Goal: Transaction & Acquisition: Purchase product/service

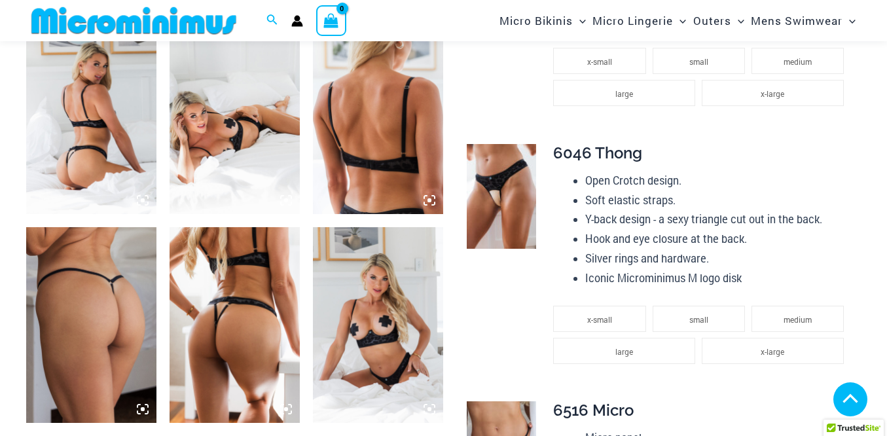
scroll to position [736, 0]
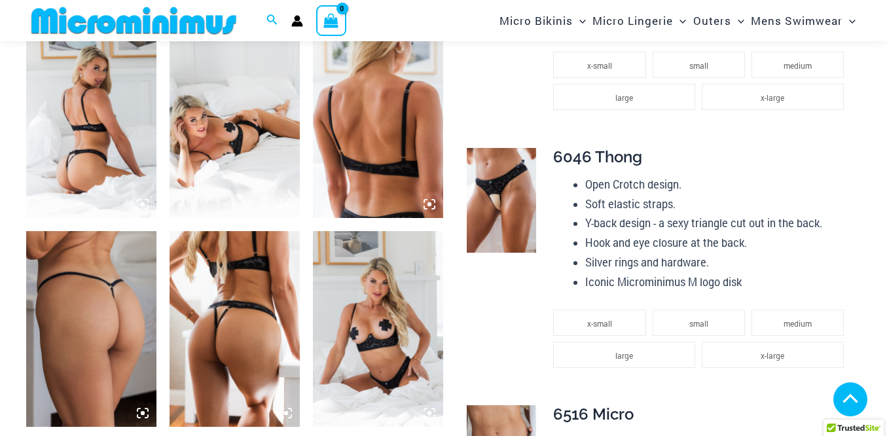
type input "**********"
click at [492, 208] on img at bounding box center [501, 200] width 69 height 104
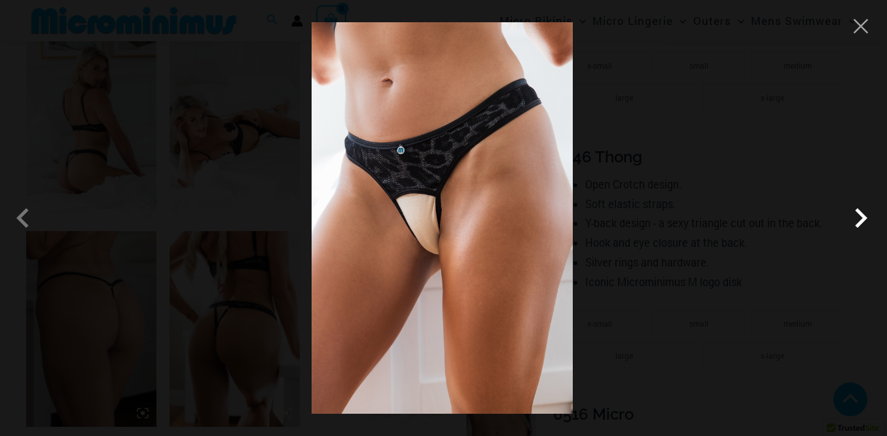
click at [858, 219] on span at bounding box center [860, 217] width 39 height 39
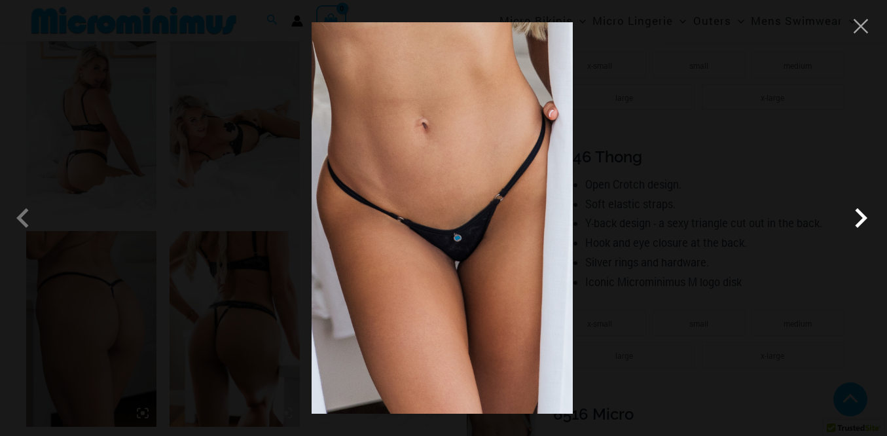
click at [858, 219] on span at bounding box center [860, 217] width 39 height 39
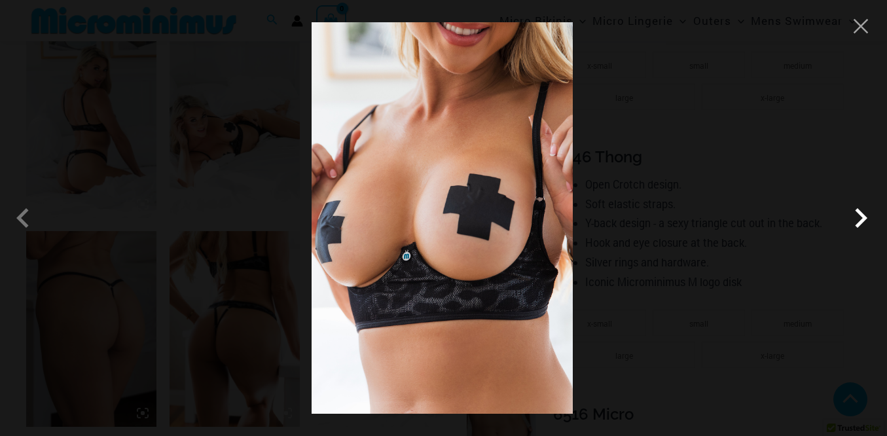
click at [858, 219] on span at bounding box center [860, 217] width 39 height 39
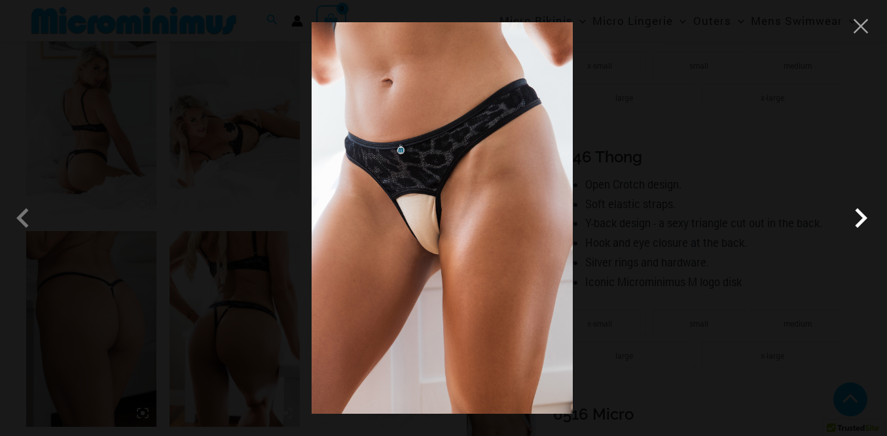
click at [858, 219] on span at bounding box center [860, 217] width 39 height 39
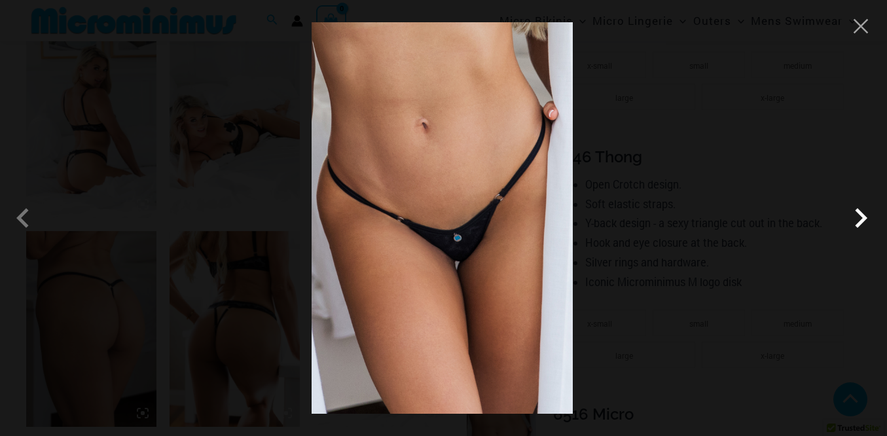
click at [858, 219] on span at bounding box center [860, 217] width 39 height 39
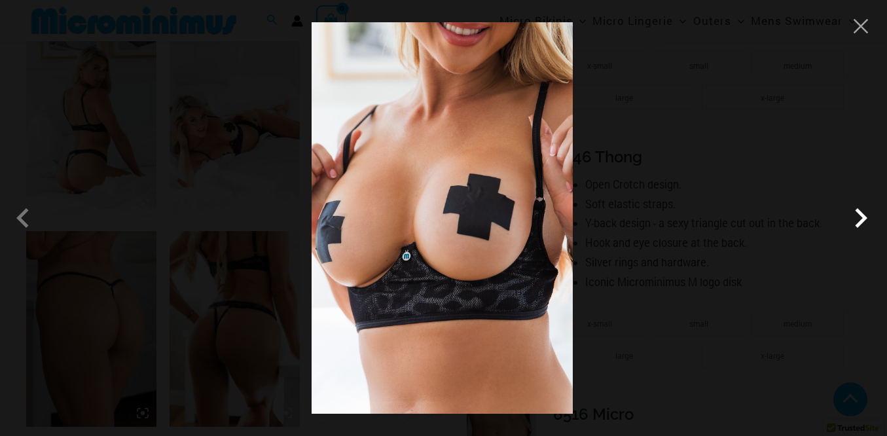
click at [858, 219] on span at bounding box center [860, 217] width 39 height 39
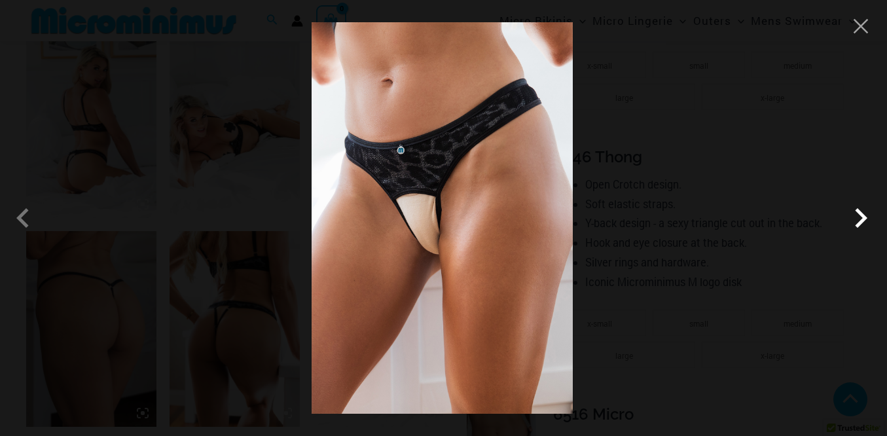
click at [858, 219] on span at bounding box center [860, 217] width 39 height 39
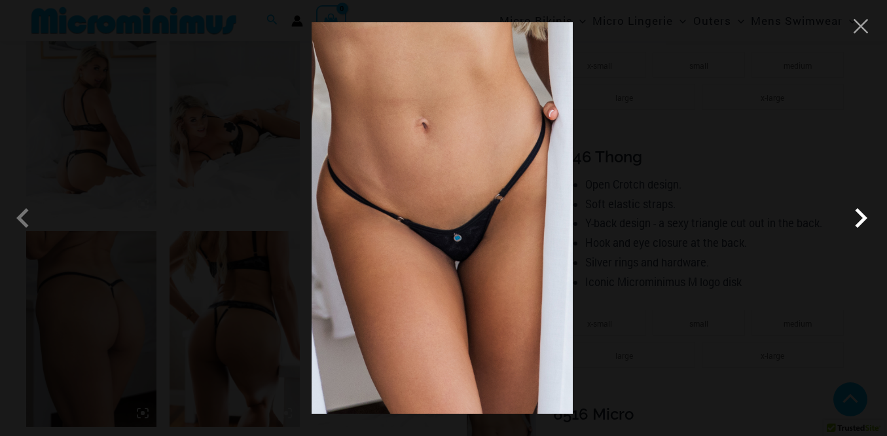
click at [858, 219] on span at bounding box center [860, 217] width 39 height 39
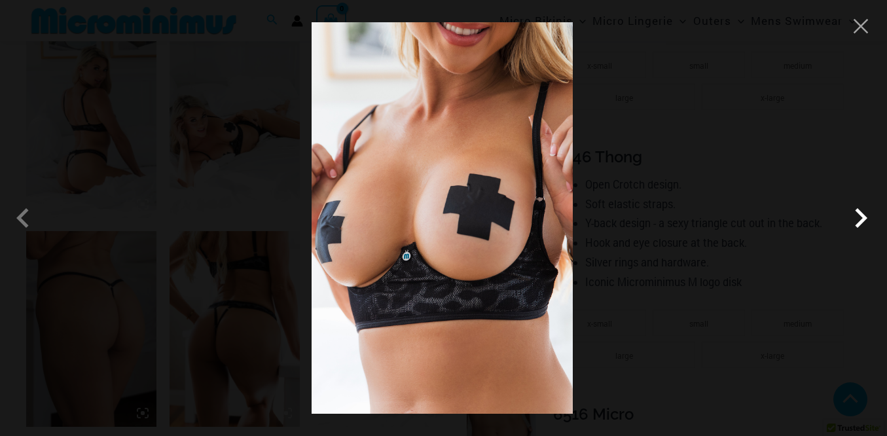
click at [858, 219] on span at bounding box center [860, 217] width 39 height 39
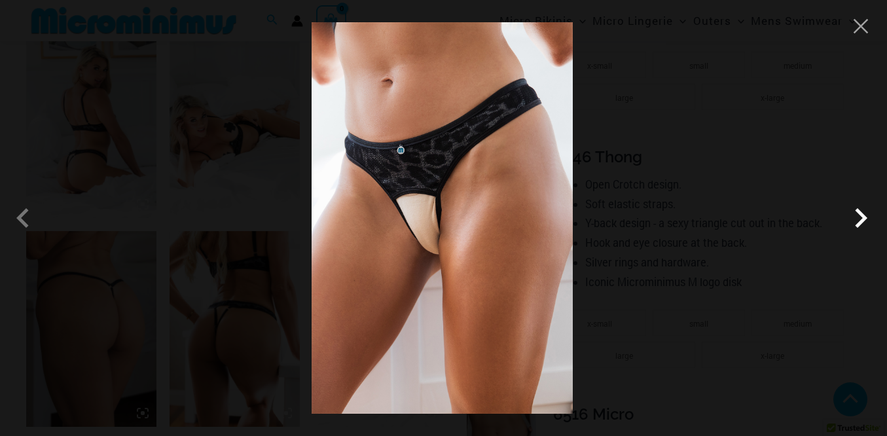
click at [858, 219] on span at bounding box center [860, 217] width 39 height 39
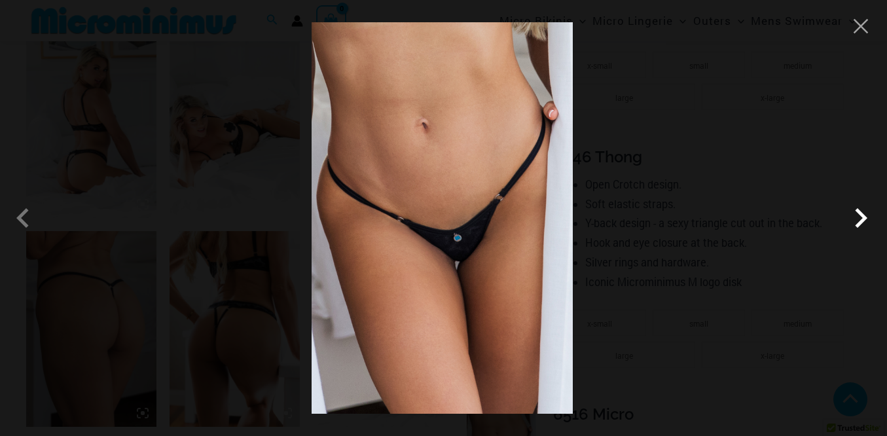
click at [861, 219] on span at bounding box center [860, 217] width 39 height 39
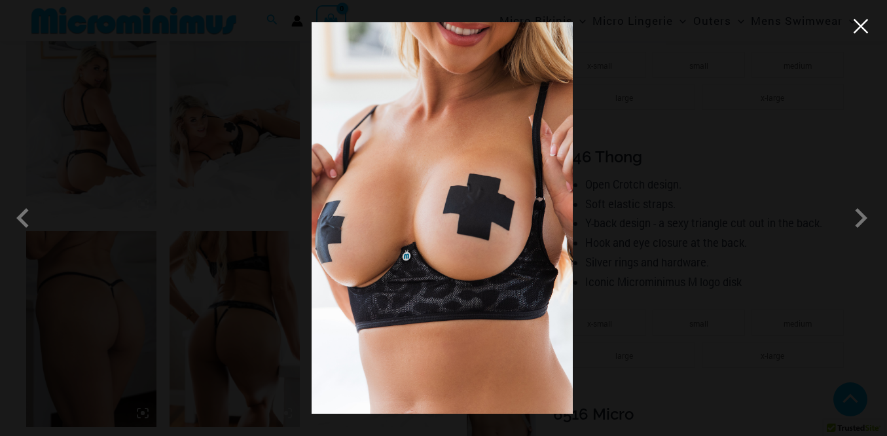
click at [864, 31] on button "Close" at bounding box center [861, 26] width 20 height 20
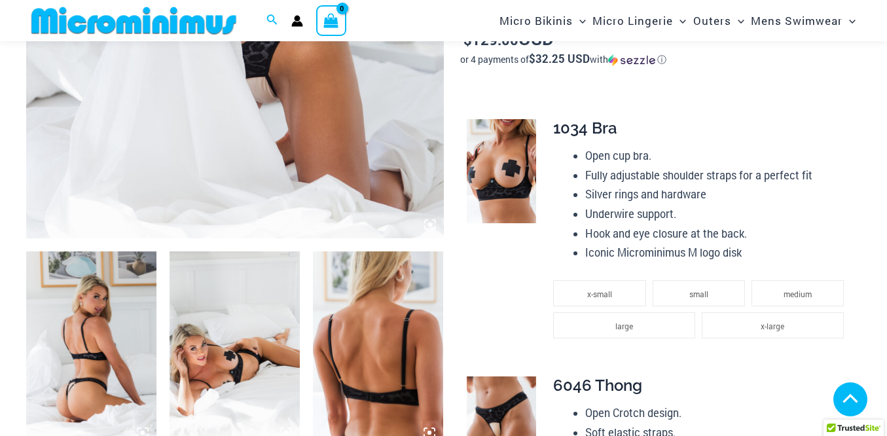
scroll to position [502, 0]
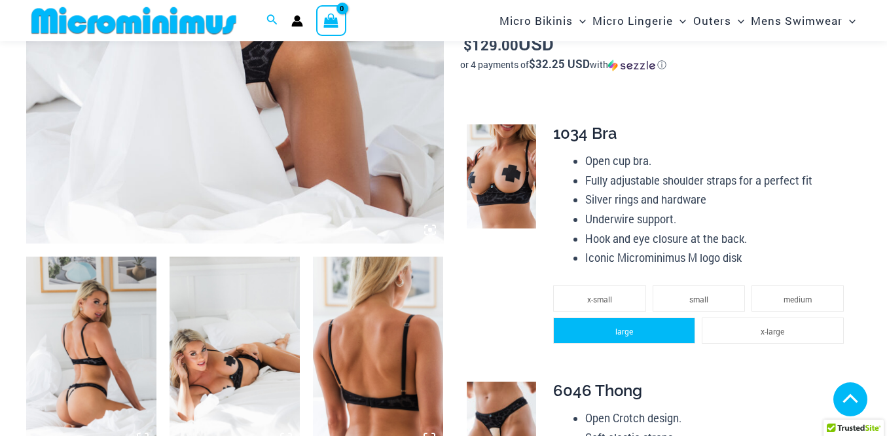
click at [656, 322] on li "large" at bounding box center [624, 331] width 142 height 26
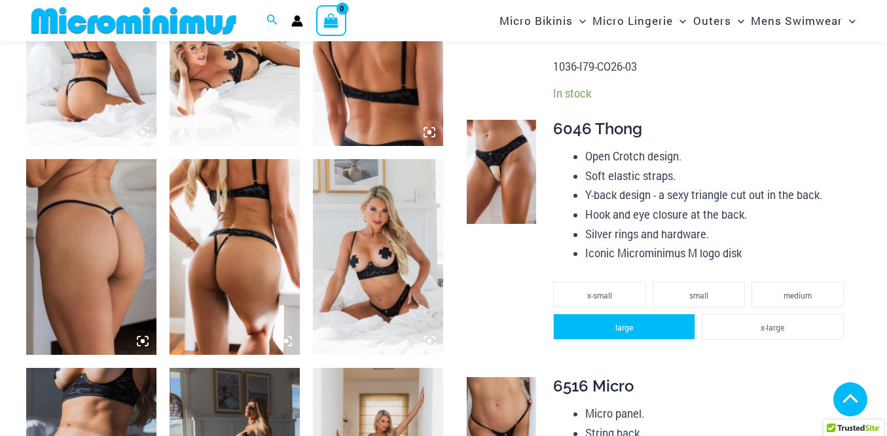
scroll to position [830, 0]
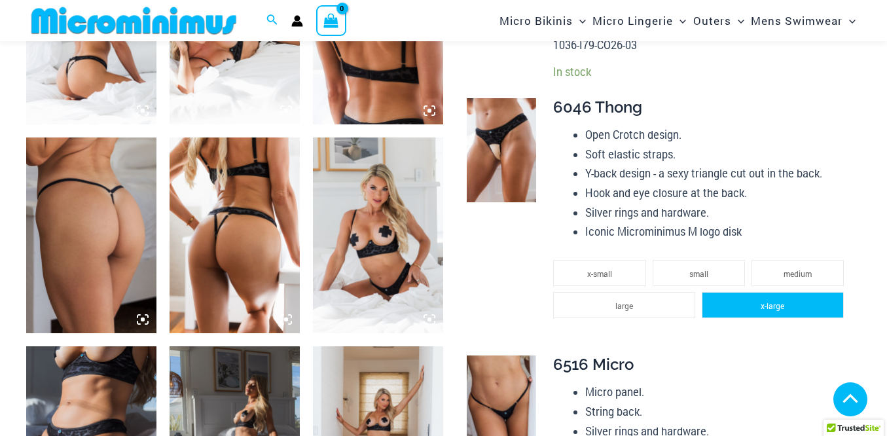
click at [724, 306] on li "x-large" at bounding box center [773, 305] width 142 height 26
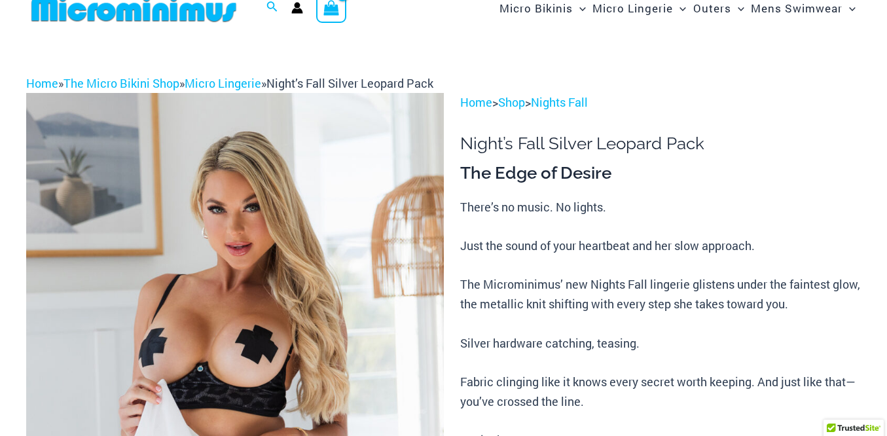
scroll to position [0, 0]
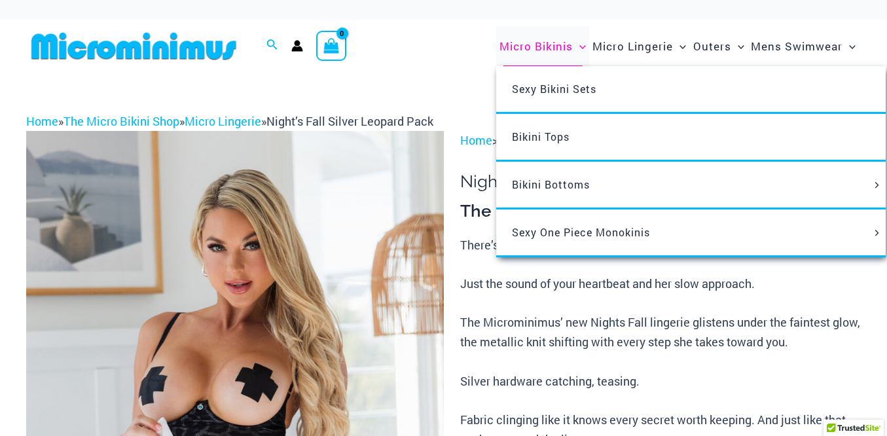
click at [541, 48] on span "Micro Bikinis" at bounding box center [536, 45] width 73 height 33
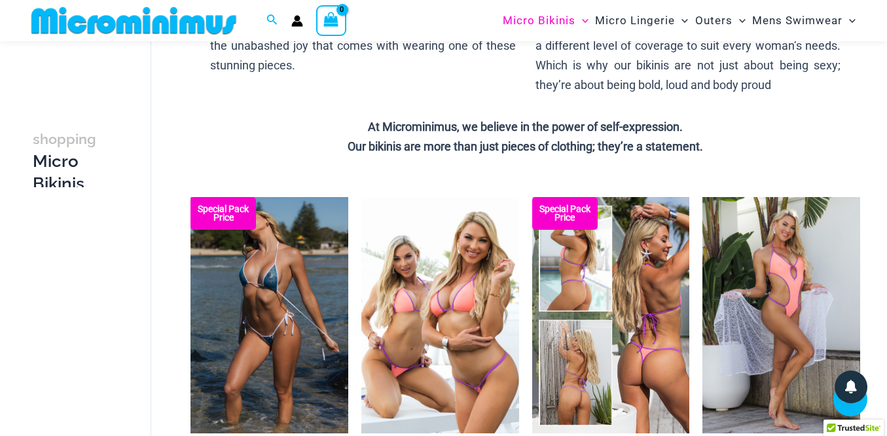
scroll to position [410, 0]
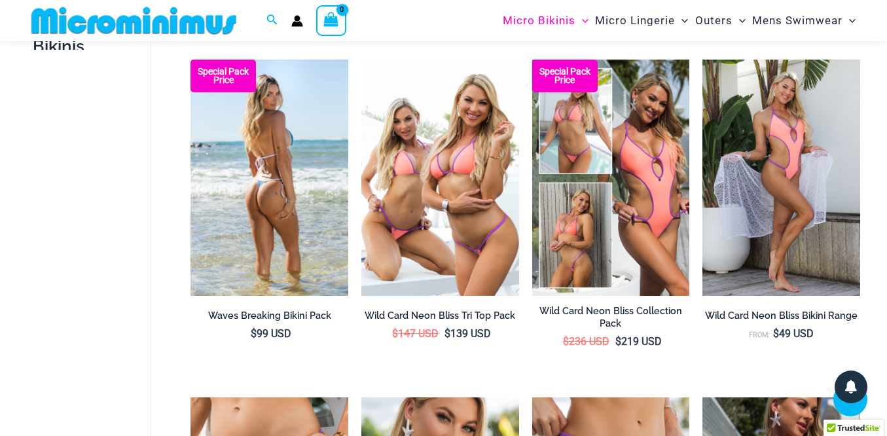
type input "**********"
click at [272, 178] on img at bounding box center [270, 178] width 158 height 236
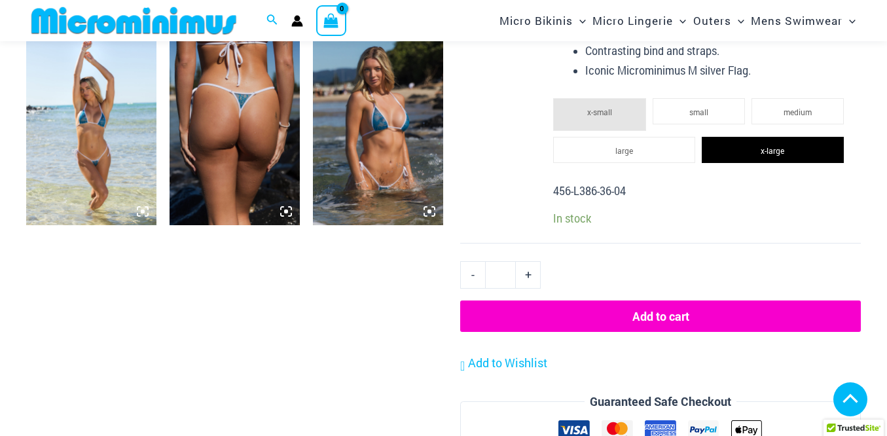
scroll to position [1203, 0]
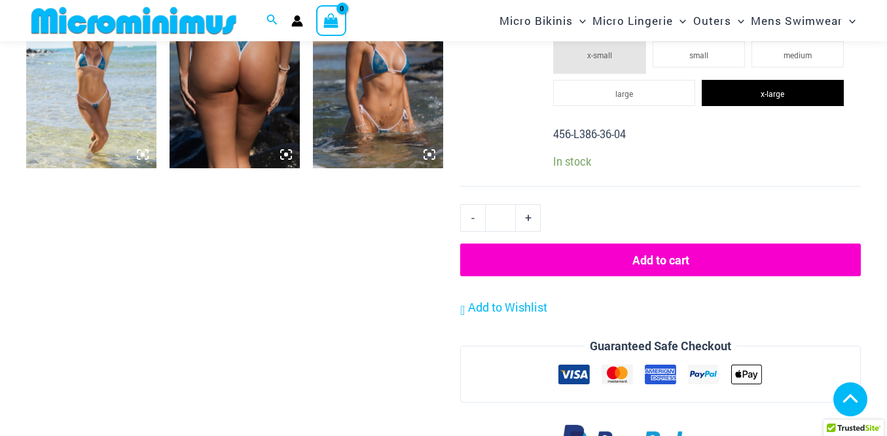
click at [645, 263] on button "Add to cart" at bounding box center [660, 260] width 401 height 33
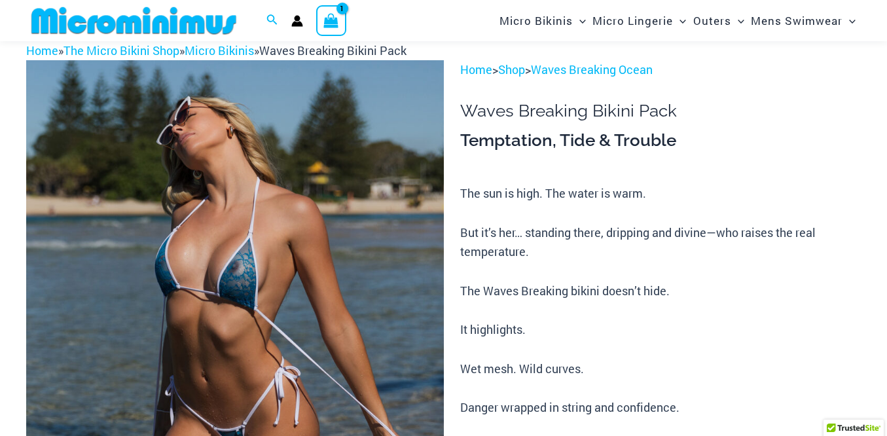
scroll to position [54, 0]
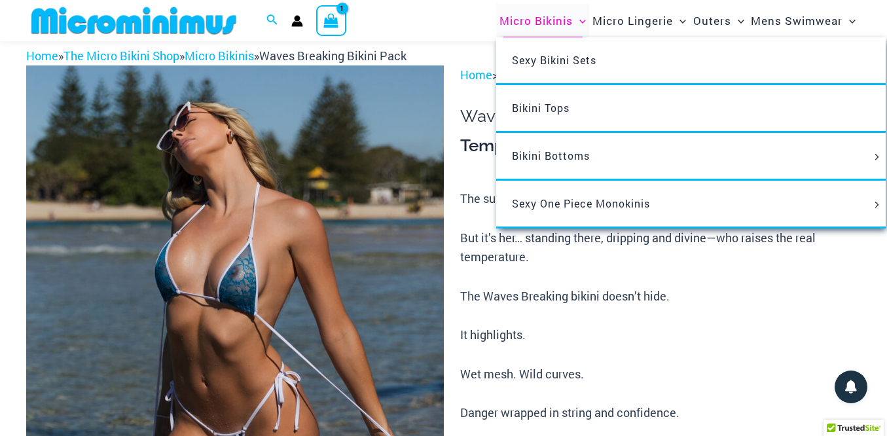
click at [534, 20] on span "Micro Bikinis" at bounding box center [536, 20] width 73 height 33
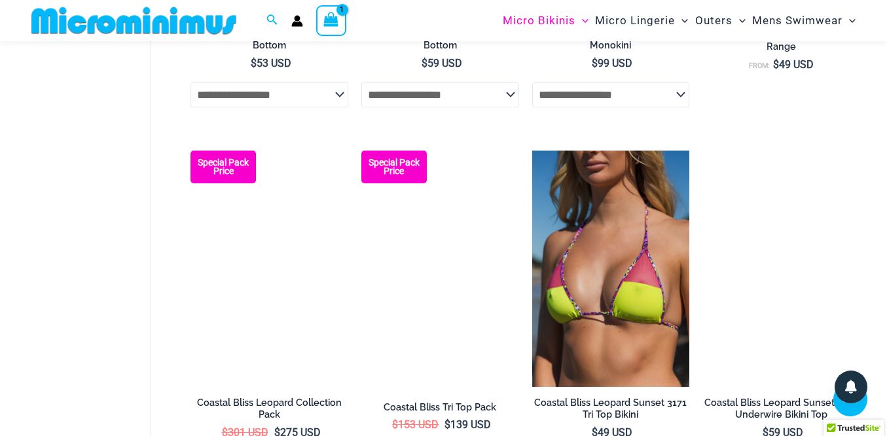
scroll to position [1765, 0]
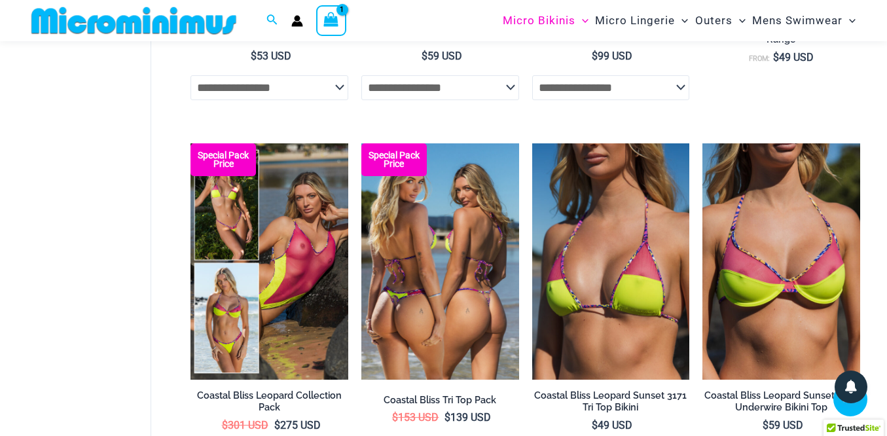
type input "**********"
click at [435, 300] on img at bounding box center [440, 261] width 158 height 236
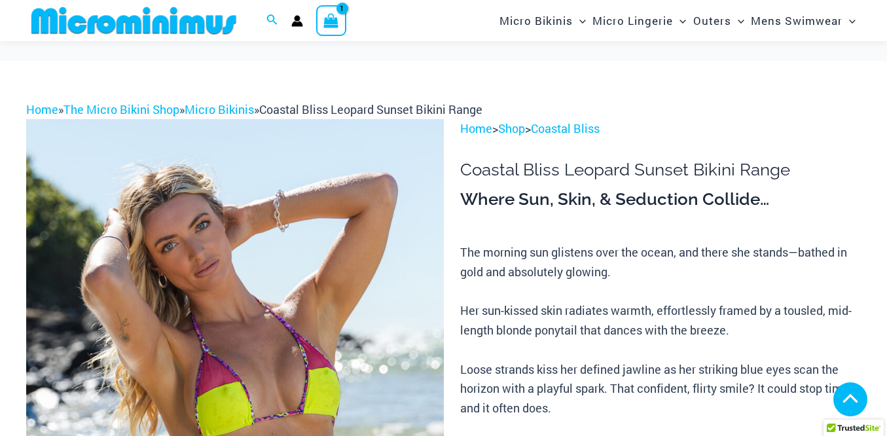
scroll to position [596, 0]
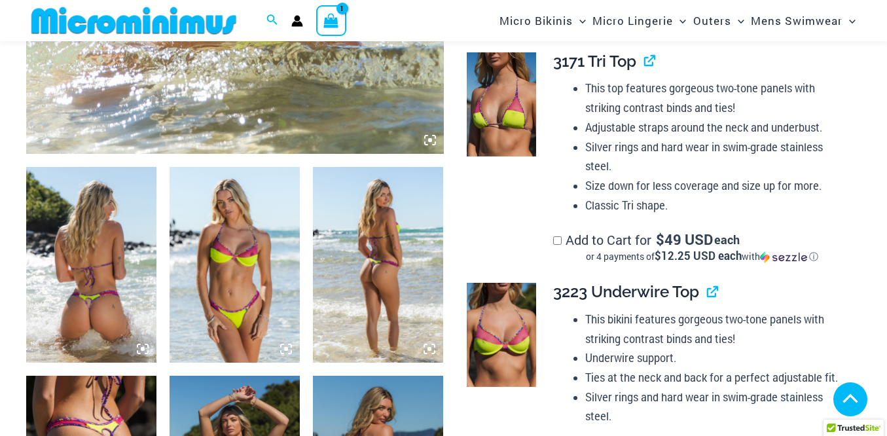
type input "**********"
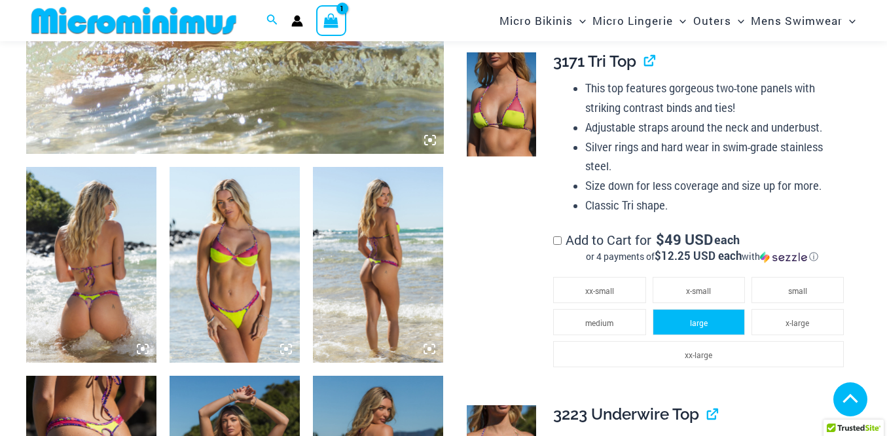
click at [700, 318] on span "large" at bounding box center [699, 323] width 18 height 10
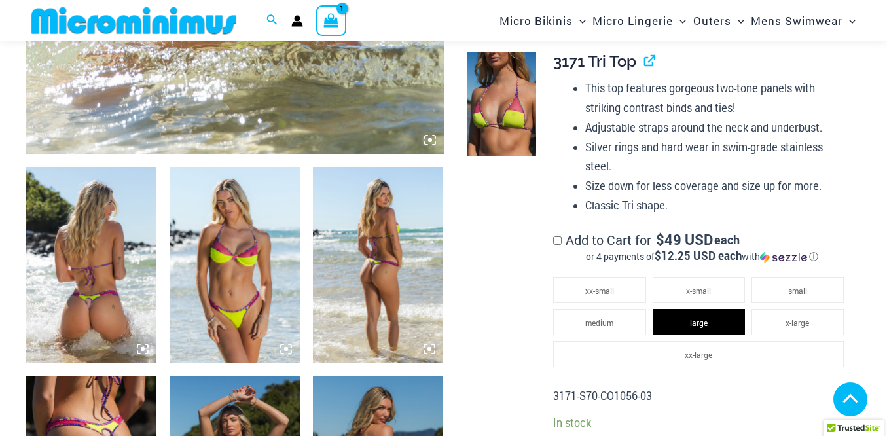
scroll to position [1531, 0]
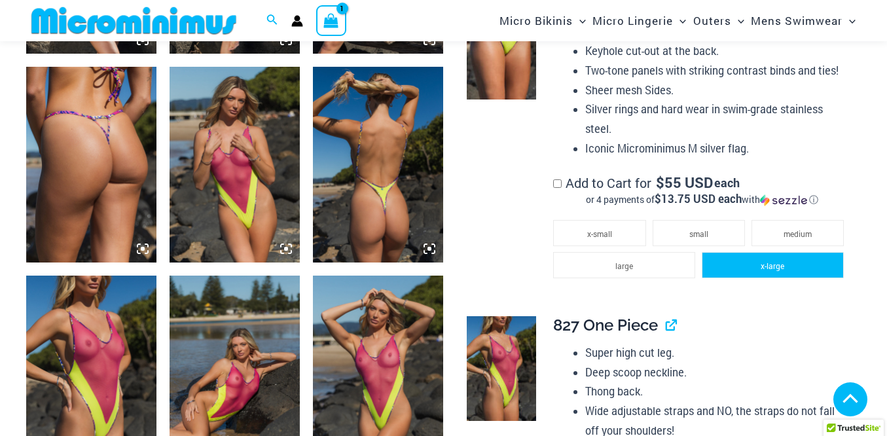
click at [732, 252] on li "x-large" at bounding box center [773, 265] width 142 height 26
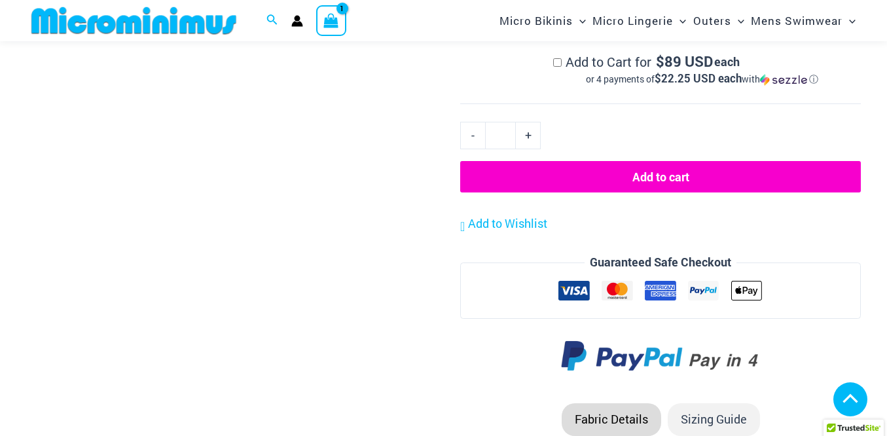
scroll to position [2045, 0]
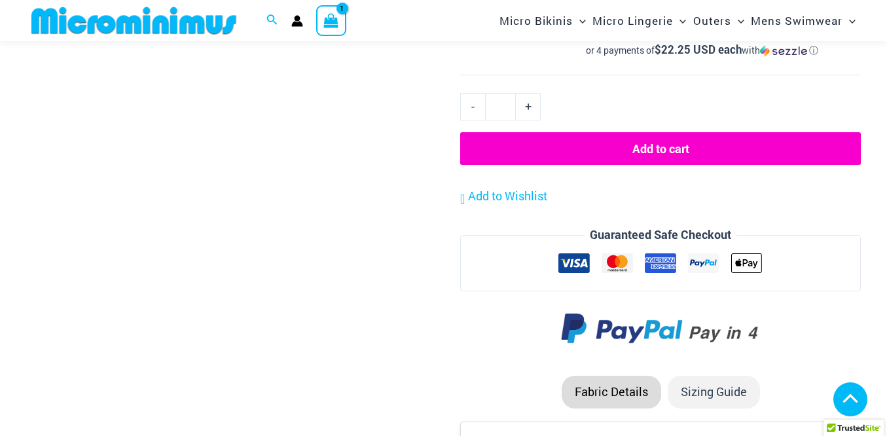
click at [659, 132] on button "Add to cart" at bounding box center [660, 148] width 401 height 33
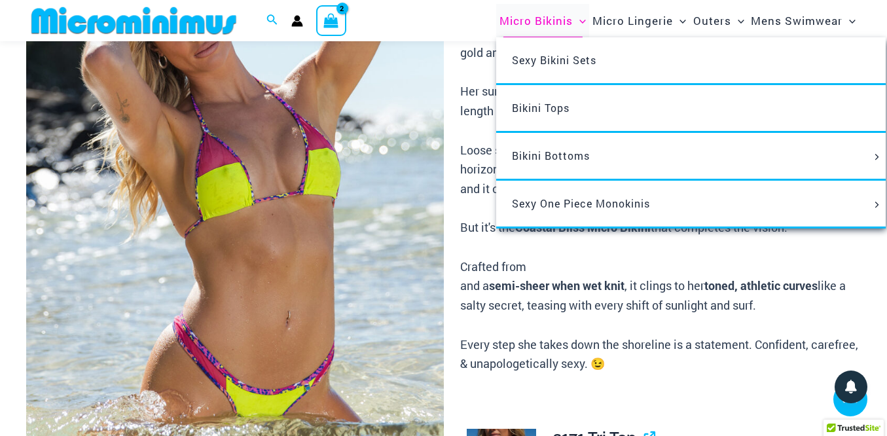
scroll to position [54, 0]
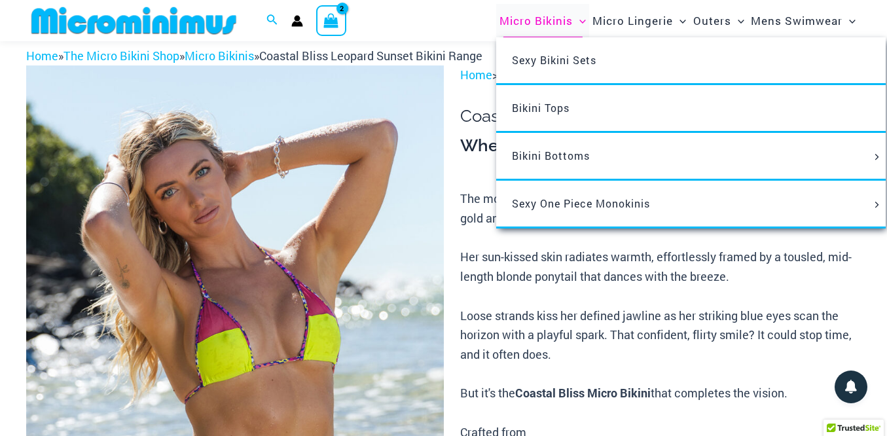
click at [545, 25] on span "Micro Bikinis" at bounding box center [536, 20] width 73 height 33
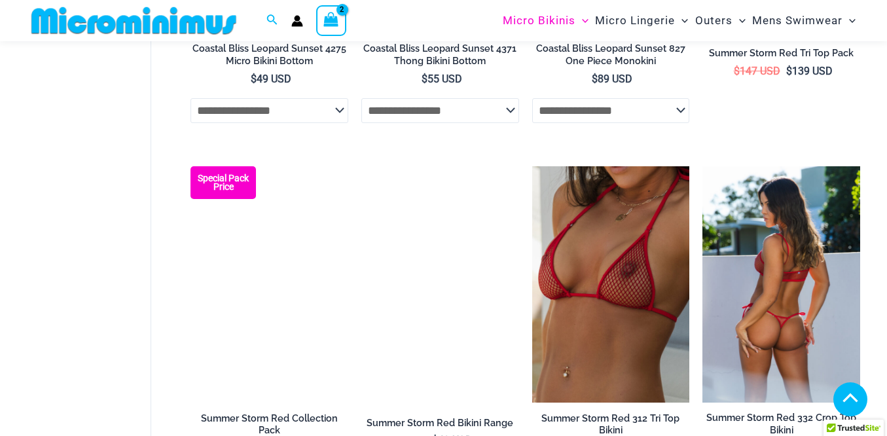
scroll to position [2513, 0]
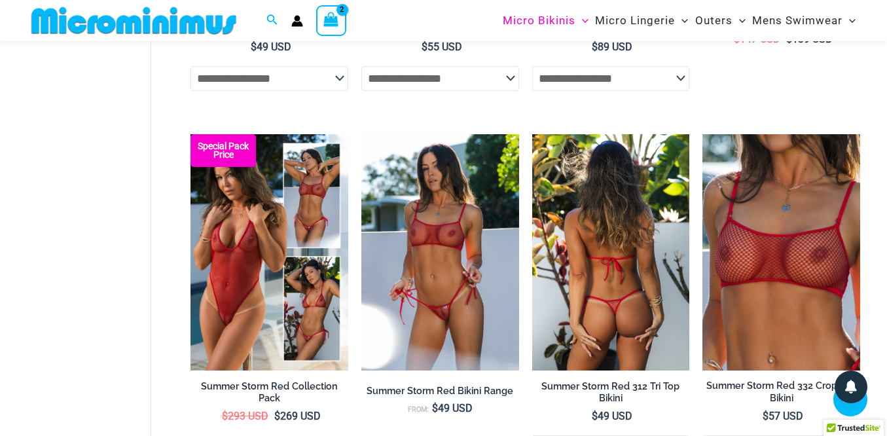
type input "**********"
click at [622, 262] on img at bounding box center [611, 252] width 158 height 236
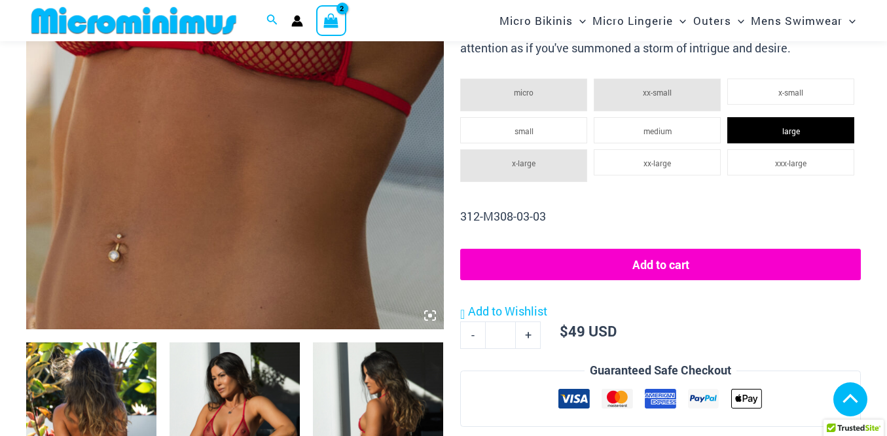
scroll to position [416, 0]
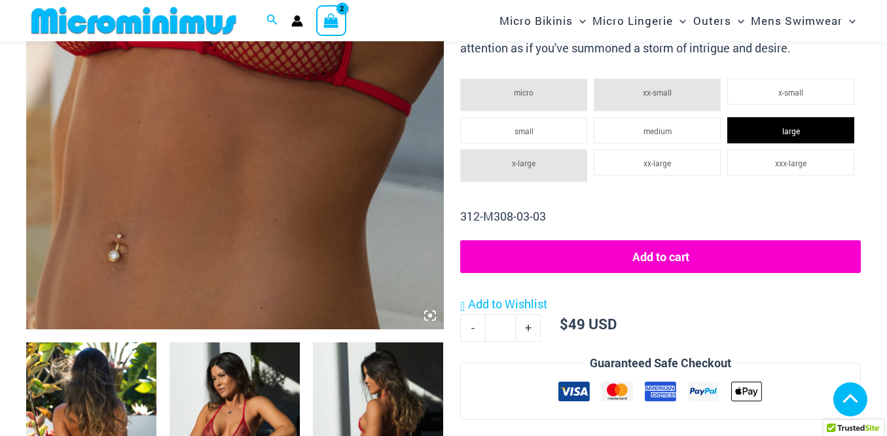
click at [651, 257] on button "Add to cart" at bounding box center [660, 256] width 401 height 33
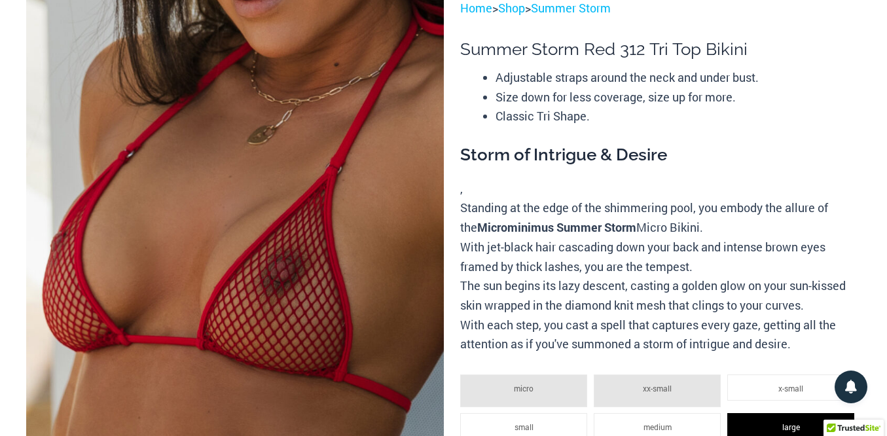
scroll to position [0, 0]
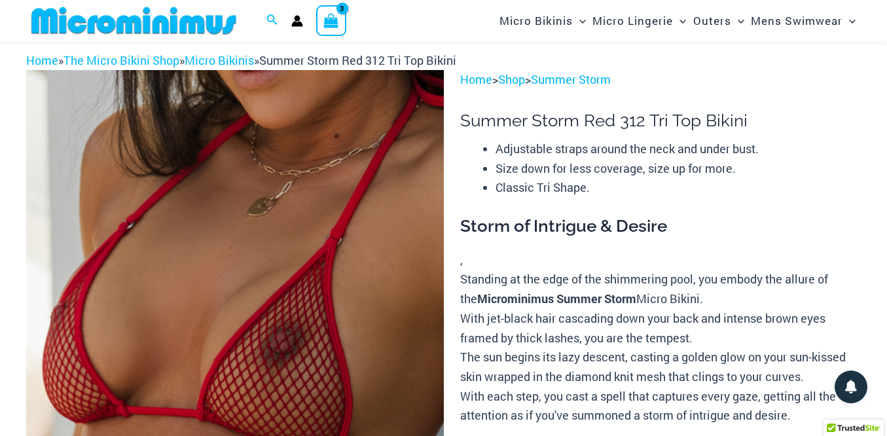
scroll to position [37, 0]
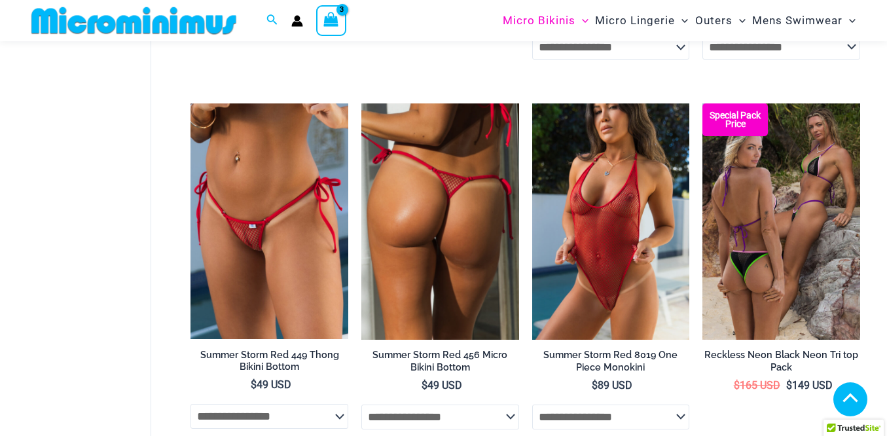
scroll to position [2937, 0]
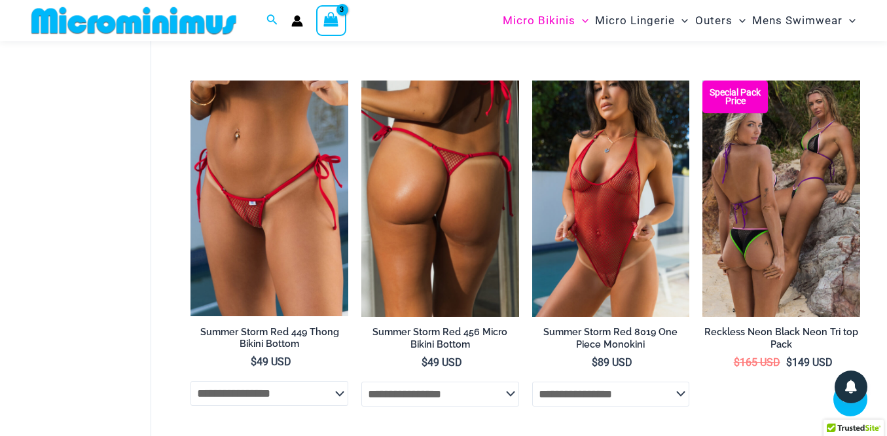
click at [464, 250] on img at bounding box center [440, 199] width 158 height 236
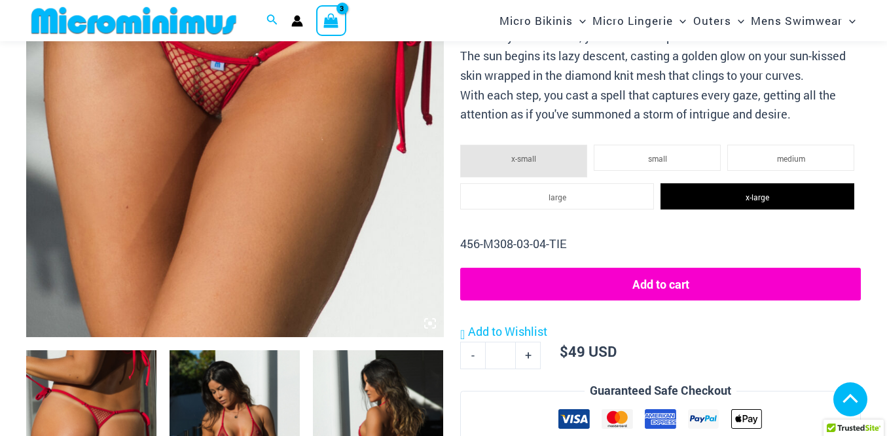
click at [682, 286] on button "Add to cart" at bounding box center [660, 284] width 401 height 33
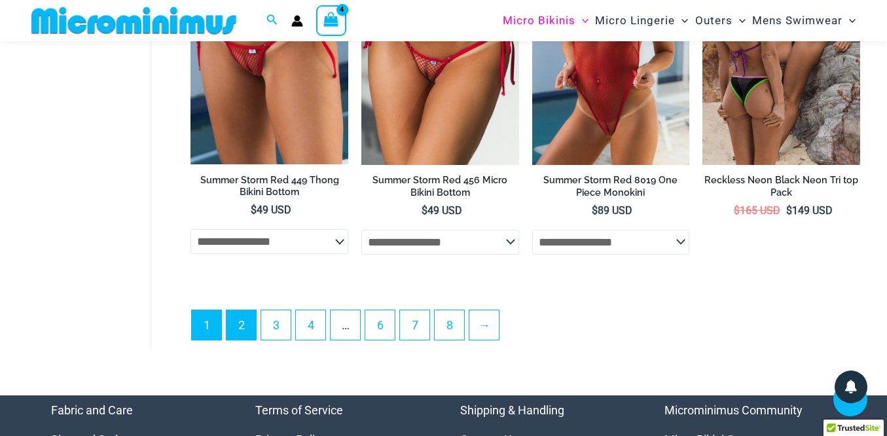
scroll to position [3092, 0]
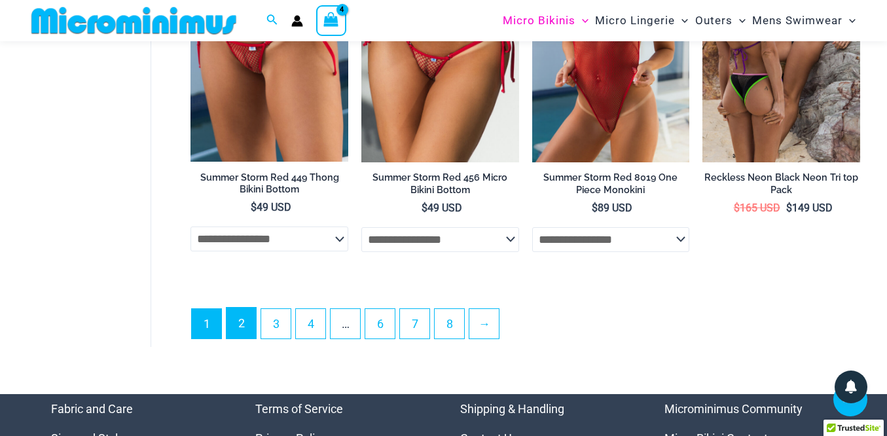
drag, startPoint x: 243, startPoint y: 352, endPoint x: 250, endPoint y: 352, distance: 7.2
click at [244, 338] on link "2" at bounding box center [241, 323] width 29 height 31
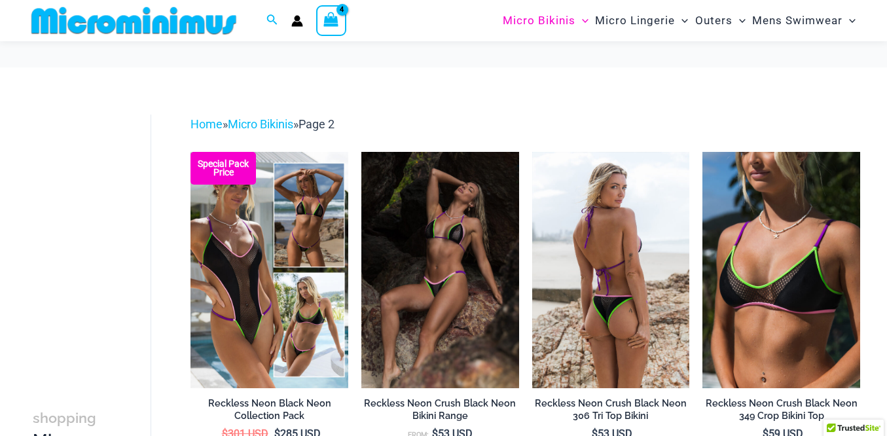
scroll to position [39, 0]
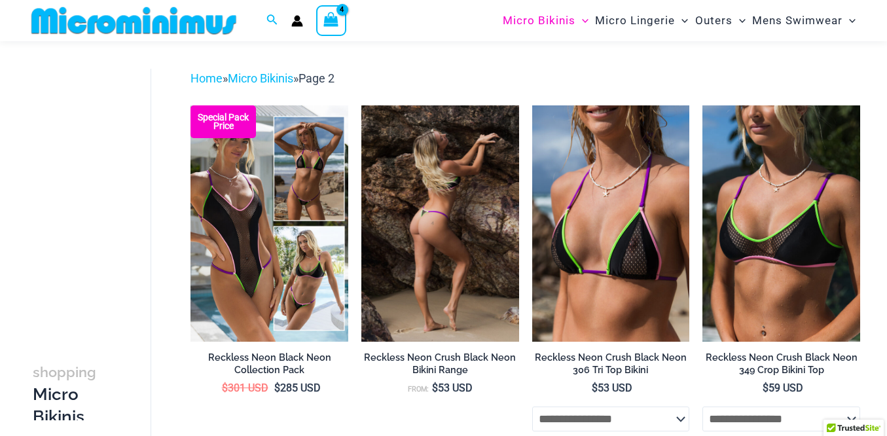
type input "**********"
click at [450, 221] on img at bounding box center [440, 223] width 158 height 236
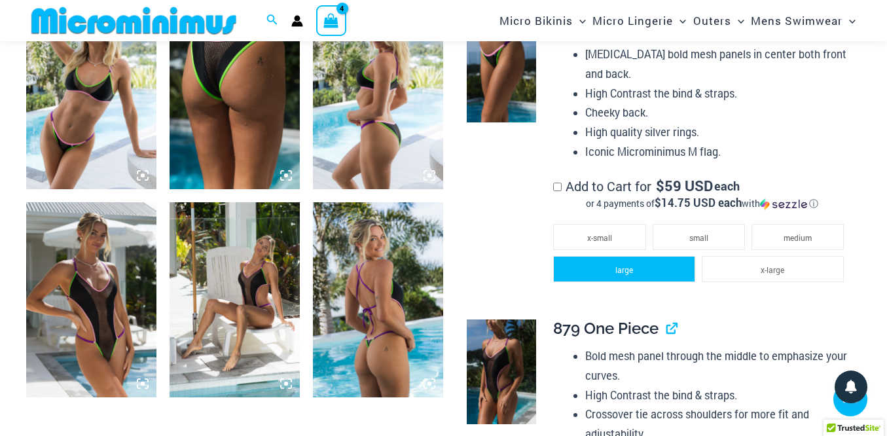
scroll to position [1391, 0]
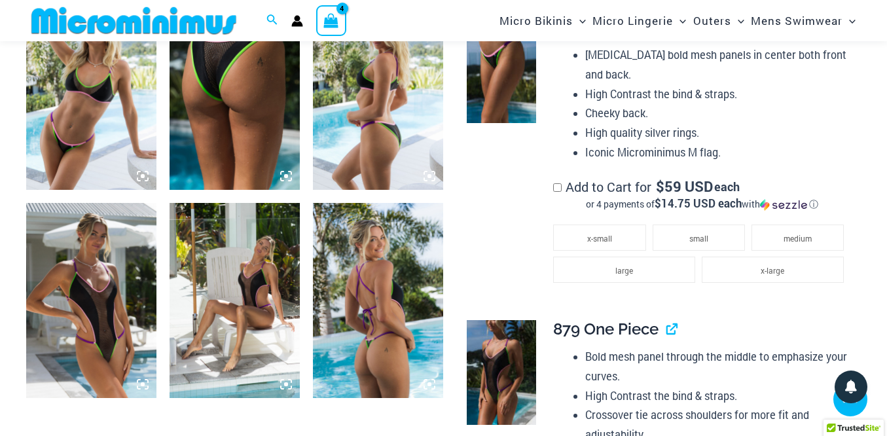
drag, startPoint x: 742, startPoint y: 273, endPoint x: 688, endPoint y: 339, distance: 85.6
click at [742, 273] on li "x-large" at bounding box center [773, 270] width 142 height 26
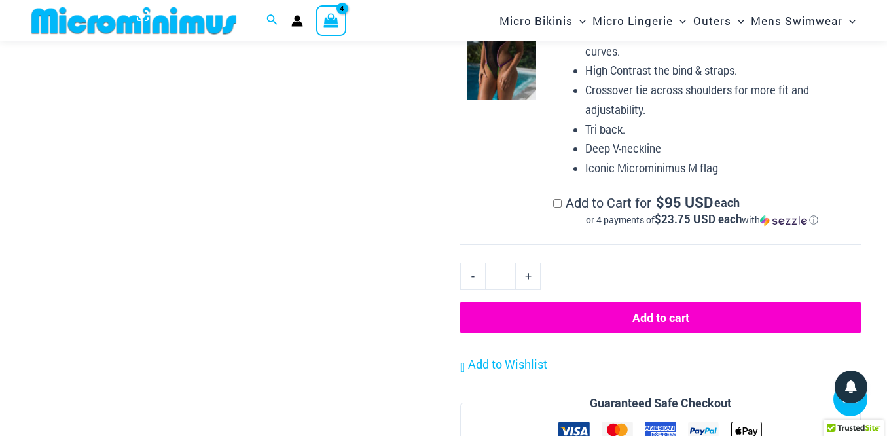
scroll to position [1764, 0]
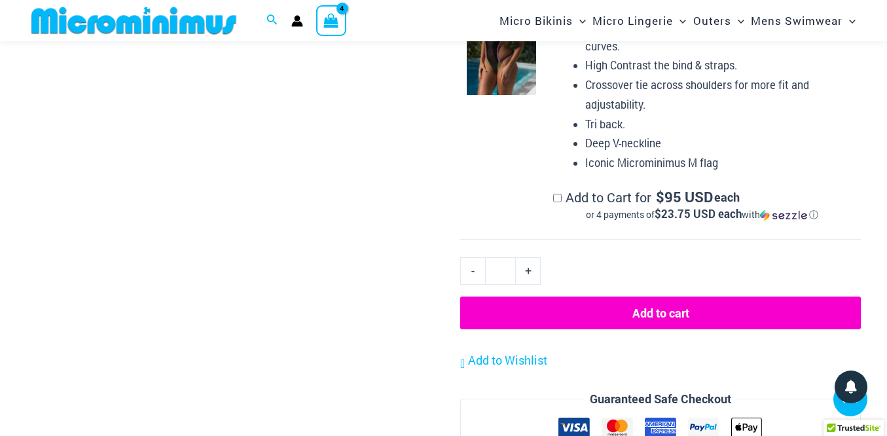
click at [633, 312] on button "Add to cart" at bounding box center [660, 313] width 401 height 33
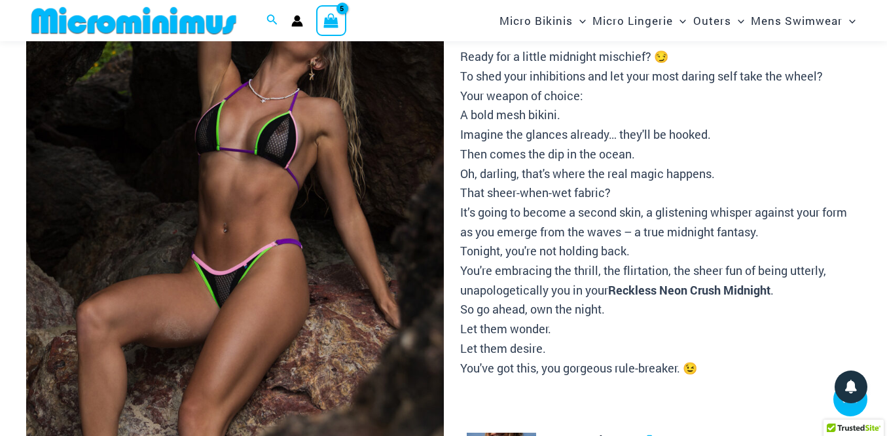
scroll to position [54, 0]
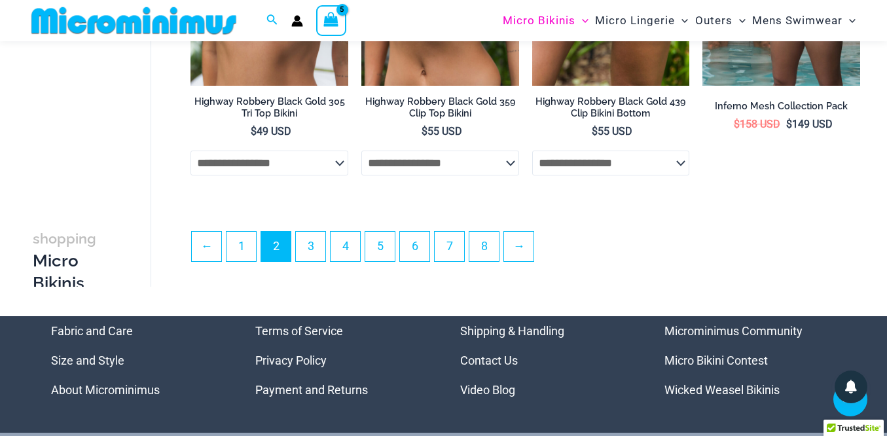
scroll to position [3021, 0]
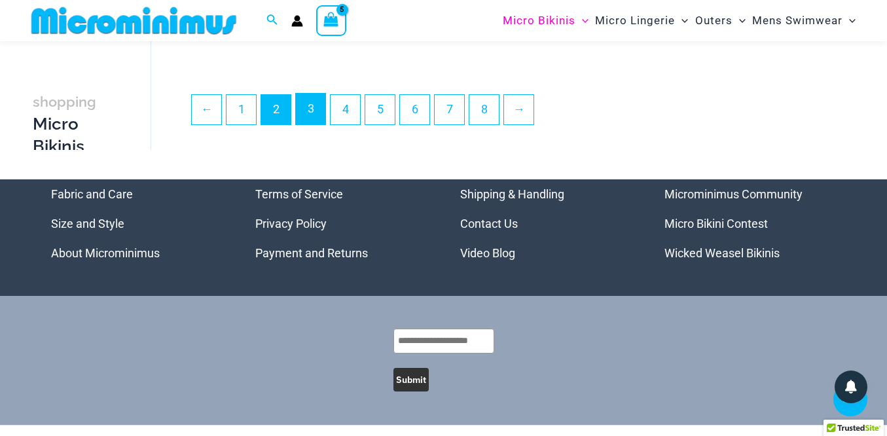
click at [316, 113] on link "3" at bounding box center [310, 109] width 29 height 31
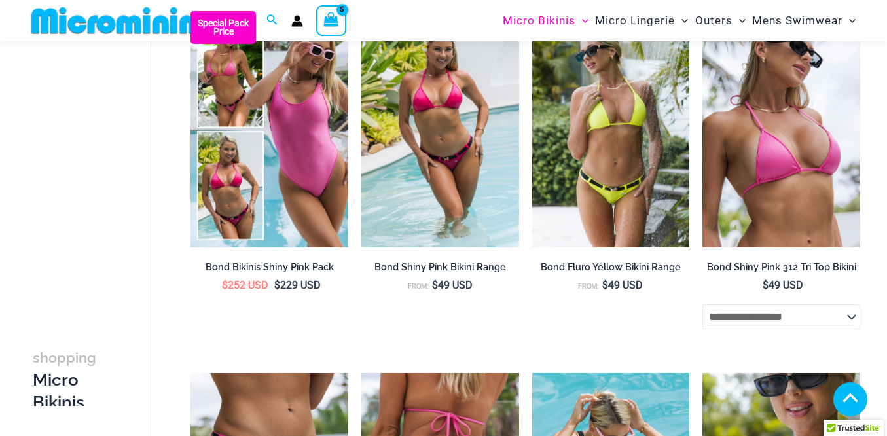
scroll to position [420, 0]
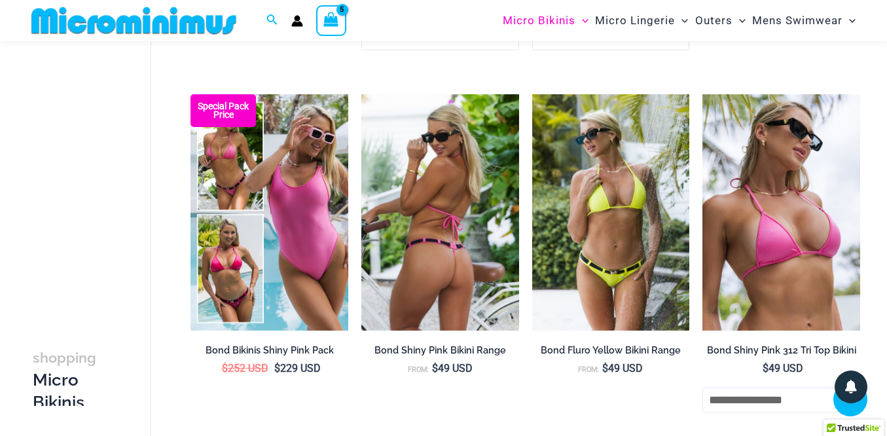
type input "**********"
click at [479, 213] on img at bounding box center [440, 212] width 158 height 236
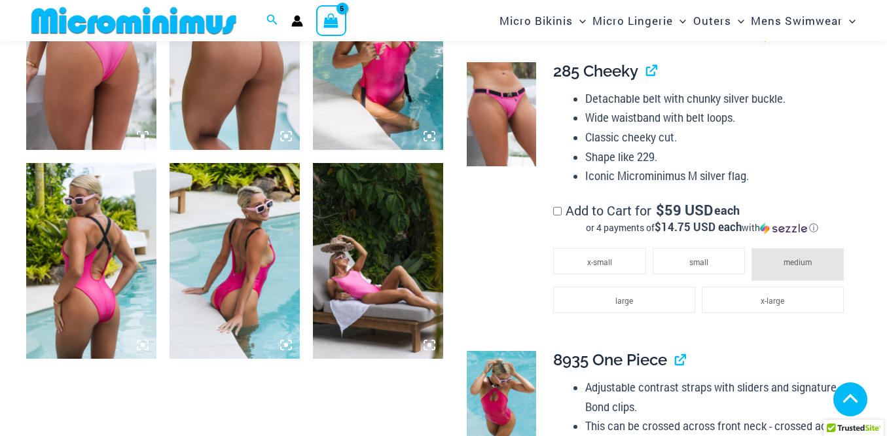
scroll to position [1016, 0]
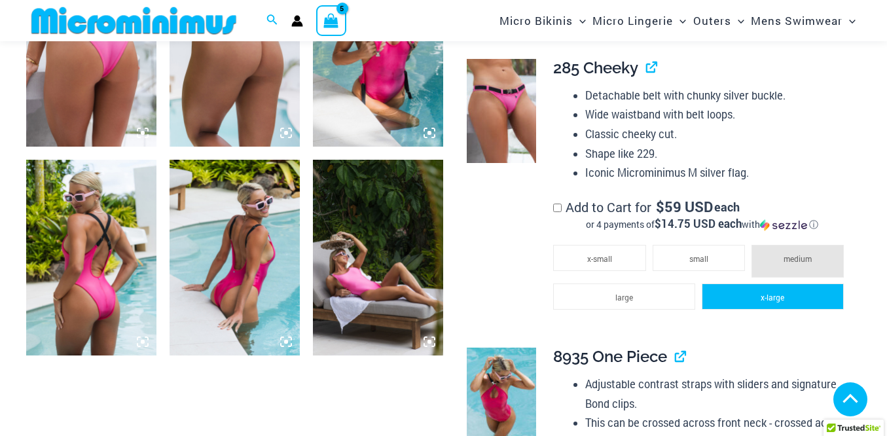
click at [738, 310] on li "x-large" at bounding box center [773, 296] width 142 height 26
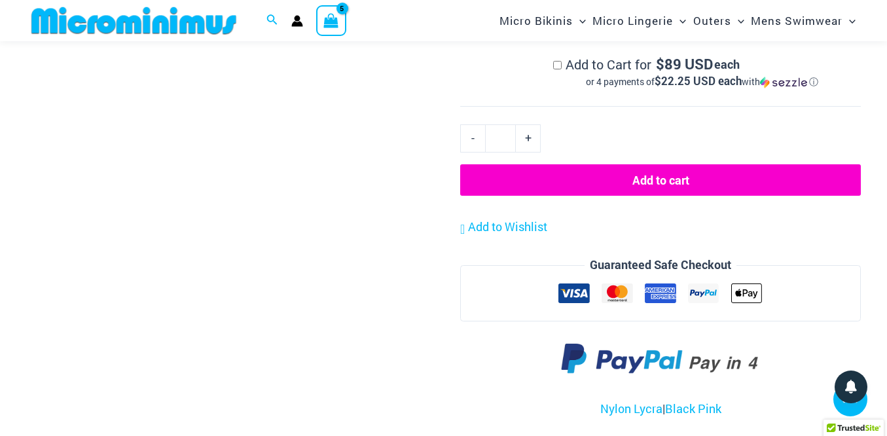
scroll to position [1578, 0]
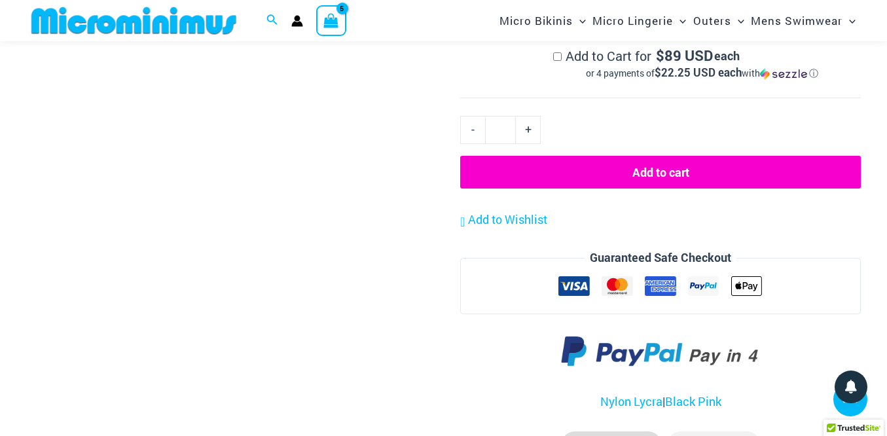
click at [632, 189] on button "Add to cart" at bounding box center [660, 172] width 401 height 33
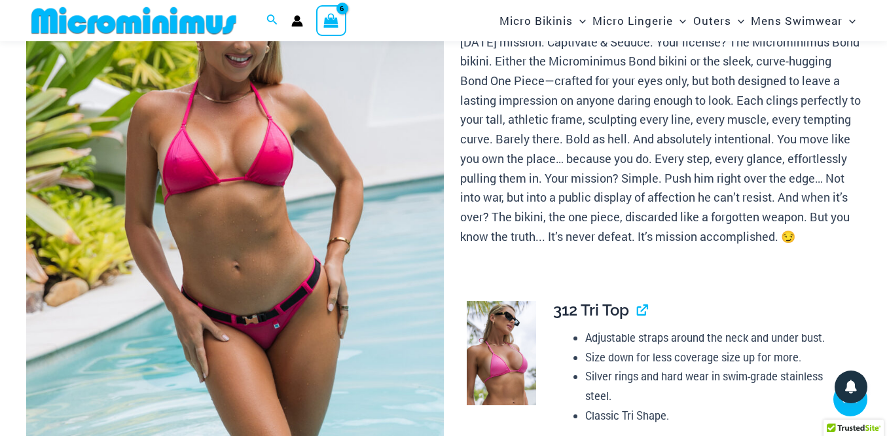
scroll to position [54, 0]
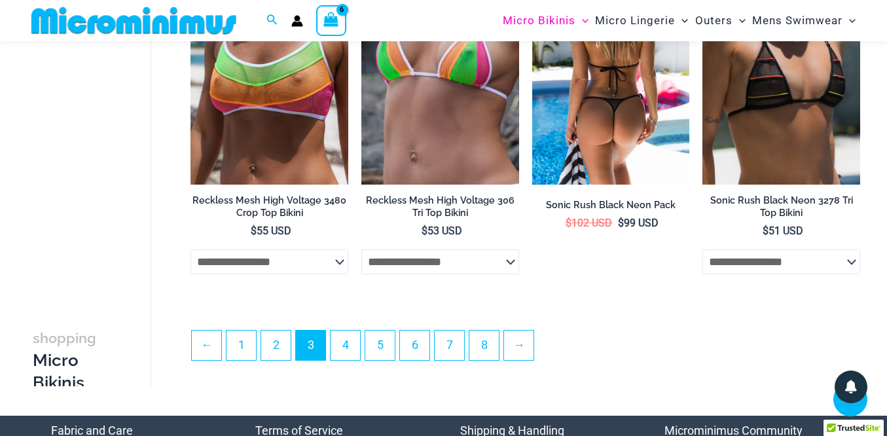
scroll to position [2906, 0]
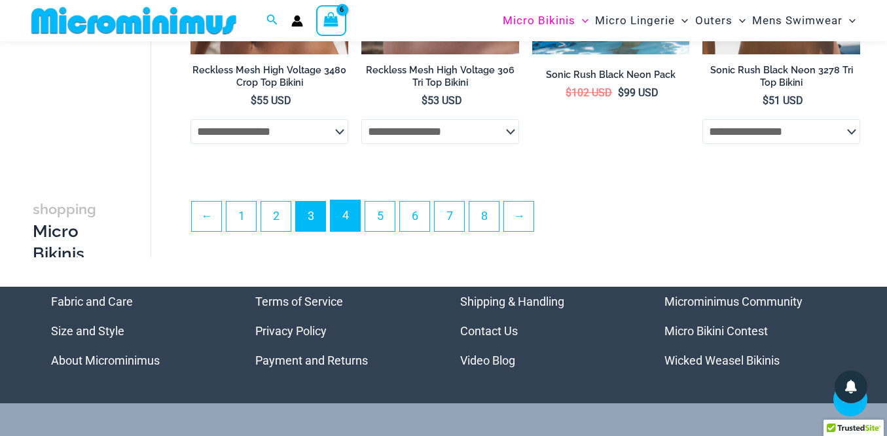
click at [344, 224] on link "4" at bounding box center [345, 215] width 29 height 31
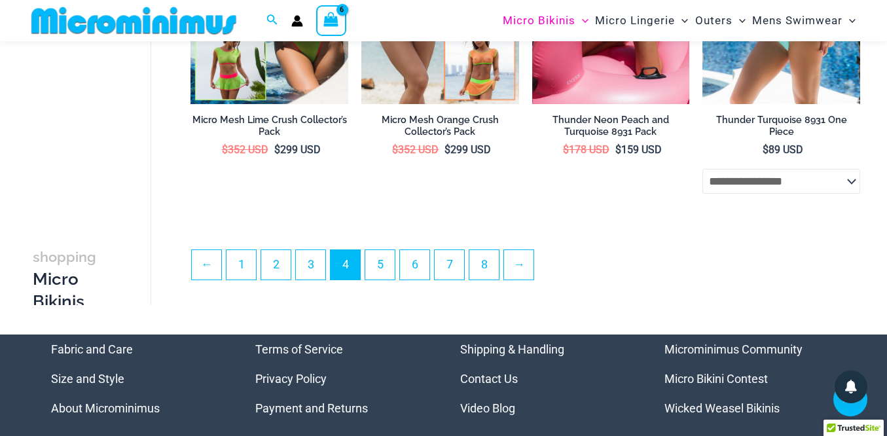
scroll to position [2849, 0]
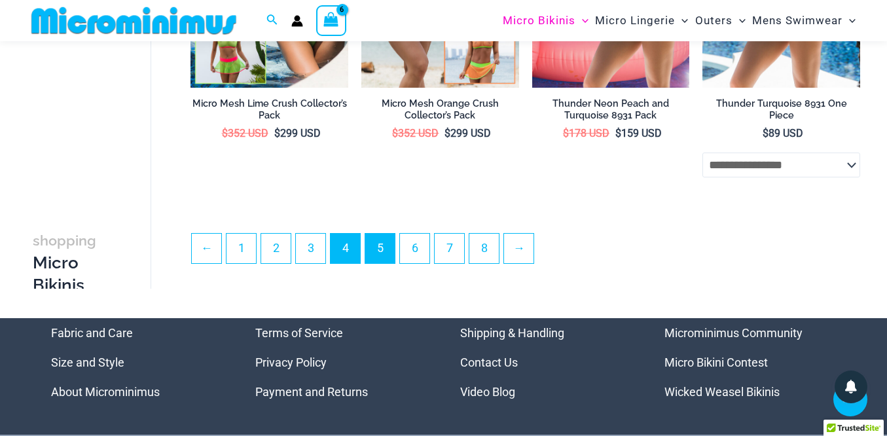
type input "**********"
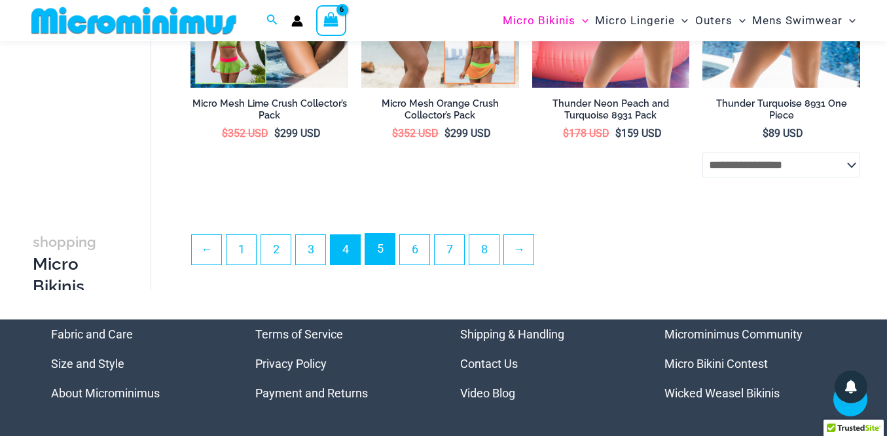
click at [384, 241] on link "5" at bounding box center [379, 249] width 29 height 31
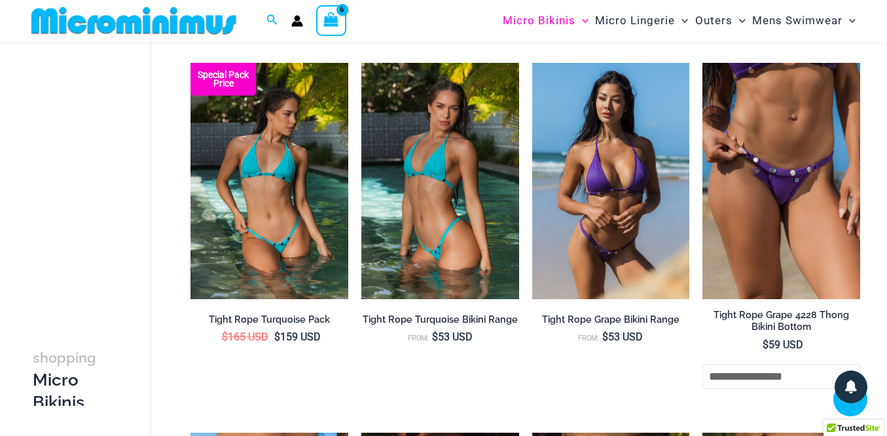
scroll to position [1905, 0]
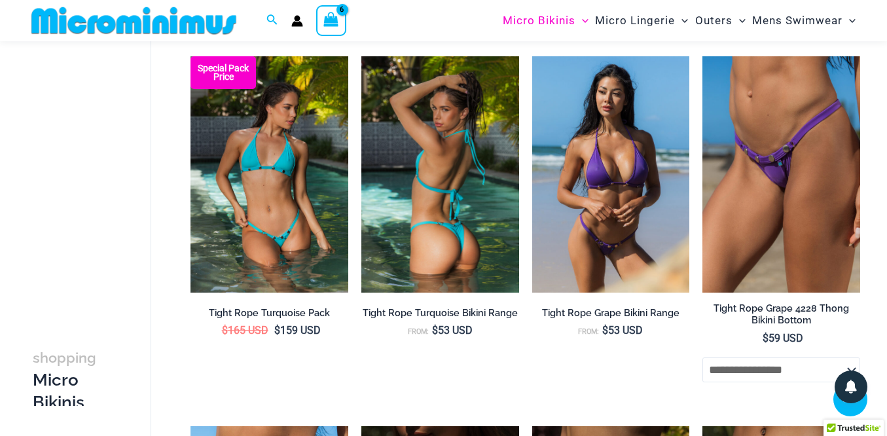
type input "**********"
click at [464, 156] on img at bounding box center [440, 174] width 158 height 236
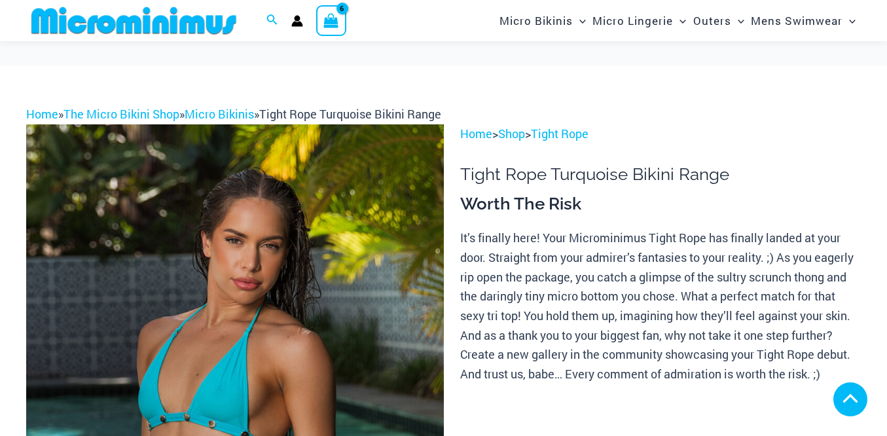
type input "**********"
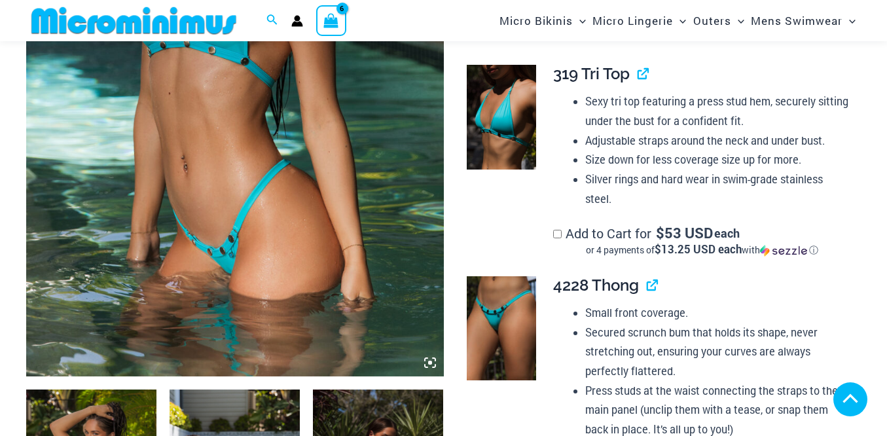
drag, startPoint x: 782, startPoint y: 177, endPoint x: 723, endPoint y: 308, distance: 143.6
click at [0, 0] on li "x-large" at bounding box center [0, 0] width 0 height 0
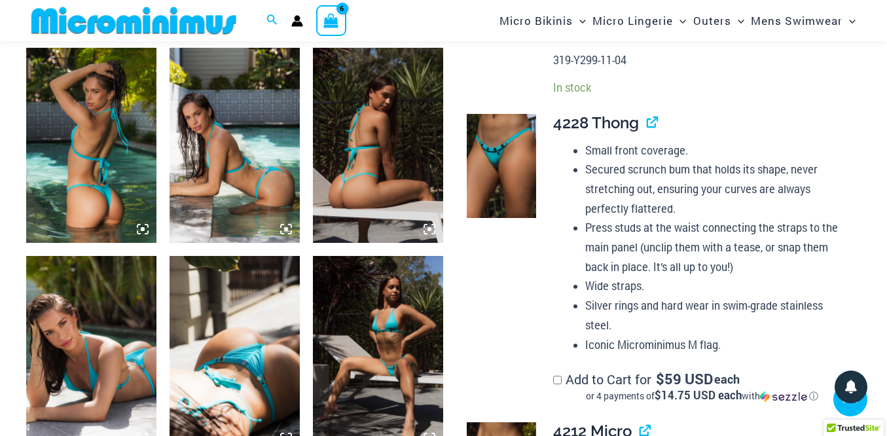
scroll to position [888, 0]
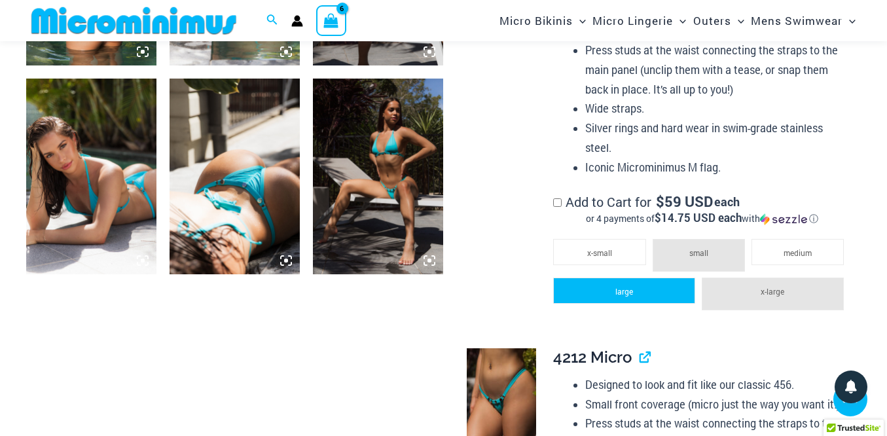
click at [633, 284] on li "large" at bounding box center [624, 291] width 142 height 26
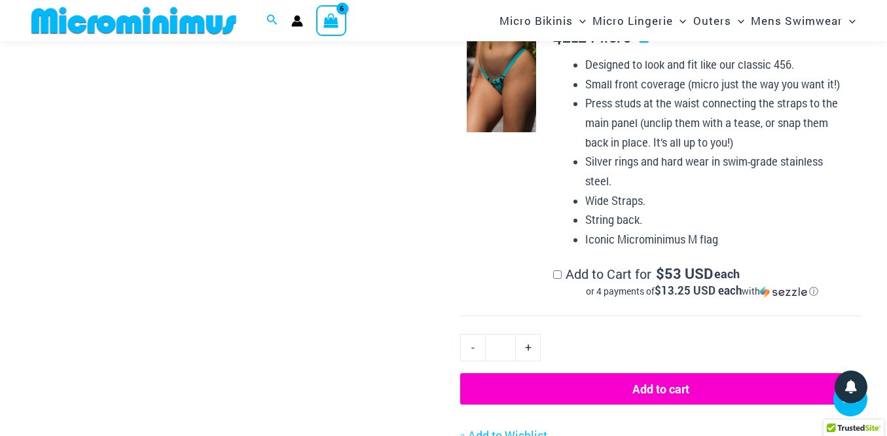
scroll to position [1402, 0]
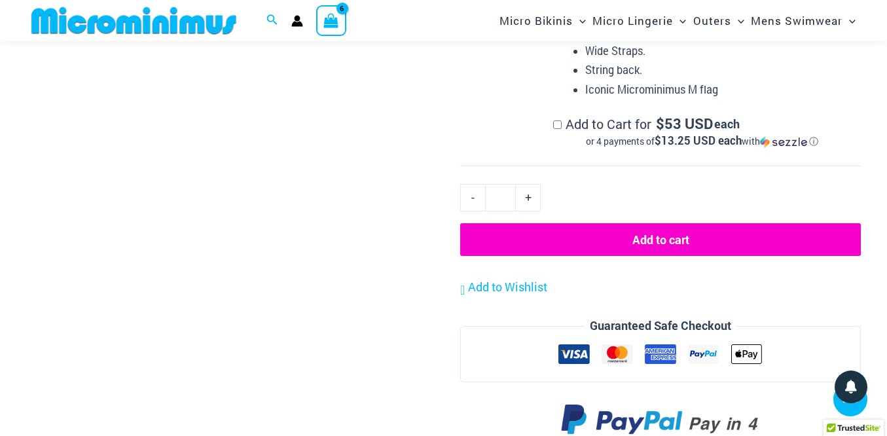
click at [651, 237] on button "Add to cart" at bounding box center [660, 239] width 401 height 33
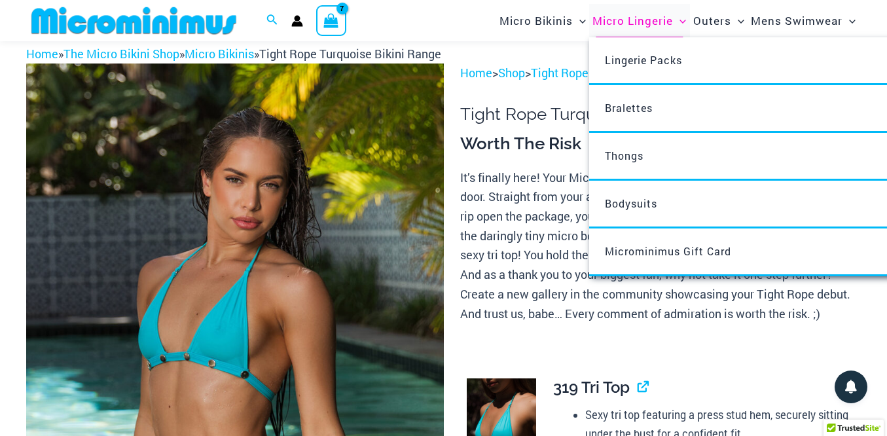
scroll to position [54, 0]
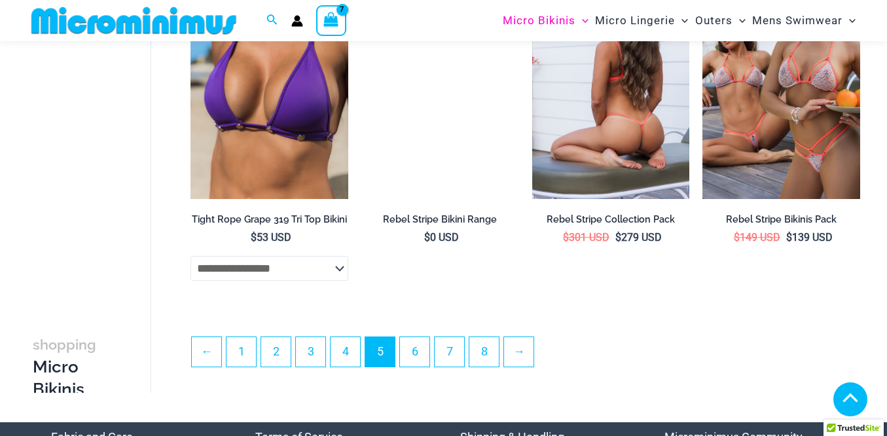
scroll to position [2892, 0]
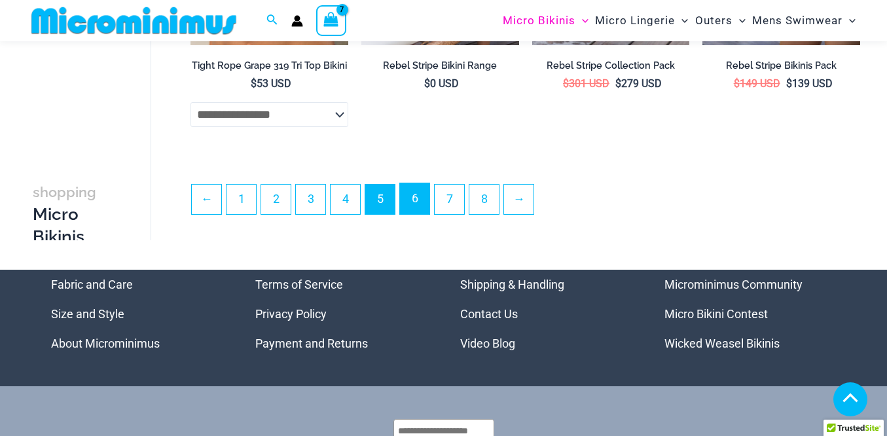
click at [427, 198] on link "6" at bounding box center [414, 198] width 29 height 31
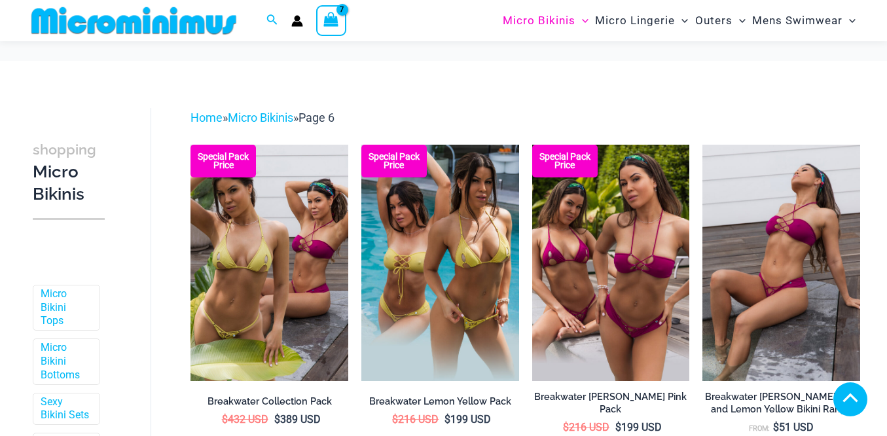
scroll to position [2989, 0]
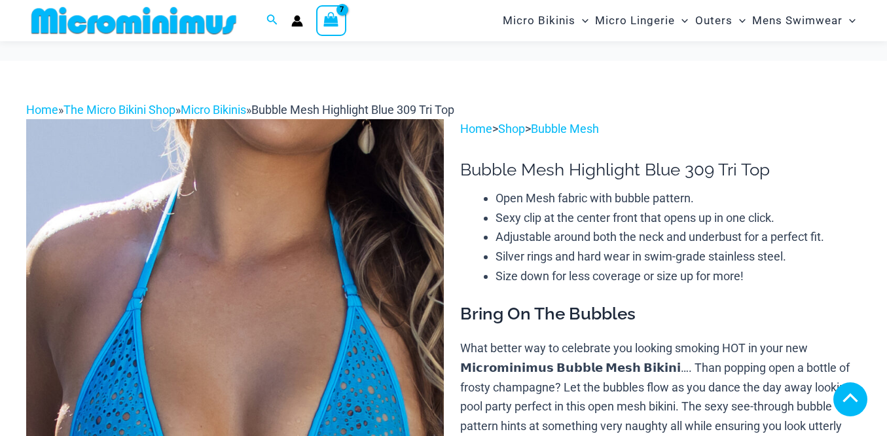
type input "**********"
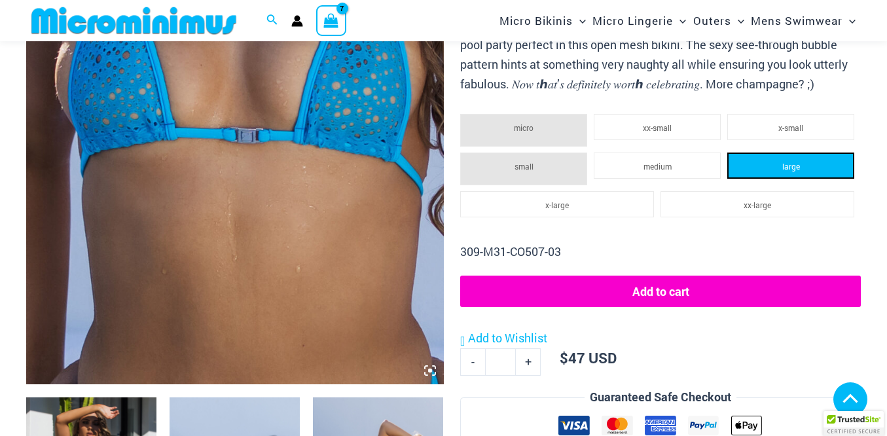
scroll to position [361, 0]
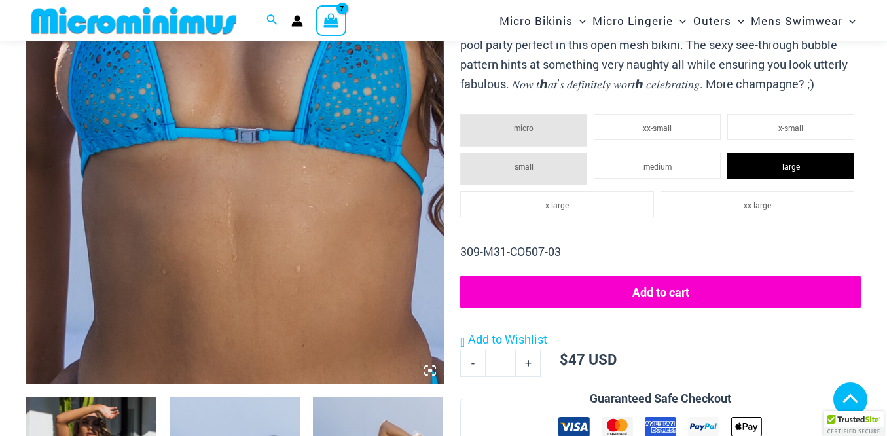
click at [655, 295] on button "Add to cart" at bounding box center [660, 292] width 401 height 33
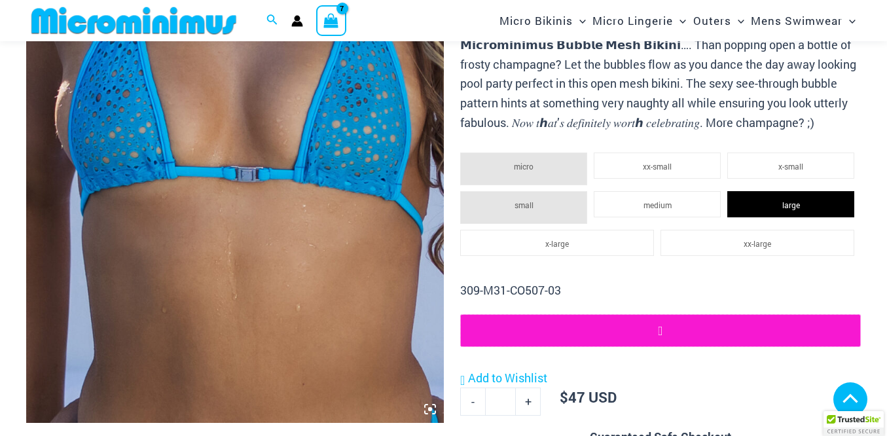
scroll to position [315, 0]
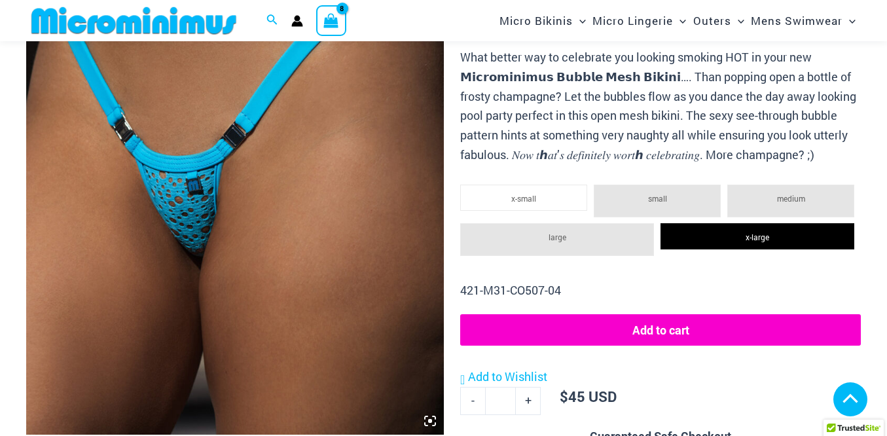
scroll to position [315, 0]
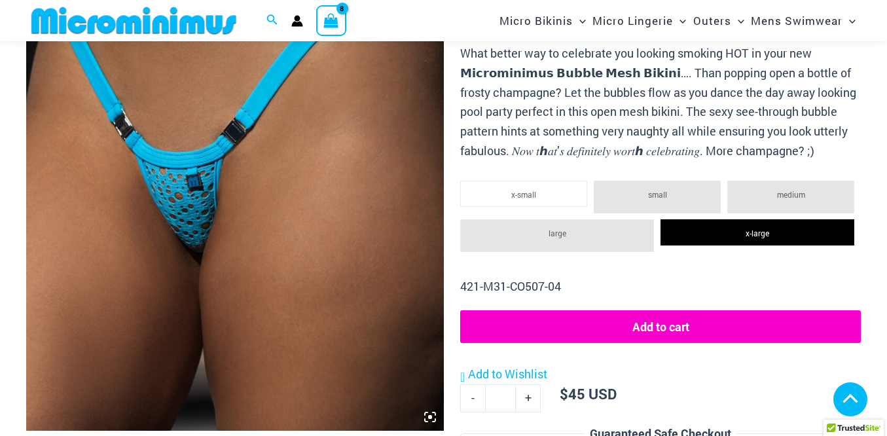
click at [665, 329] on button "Add to cart" at bounding box center [660, 326] width 401 height 33
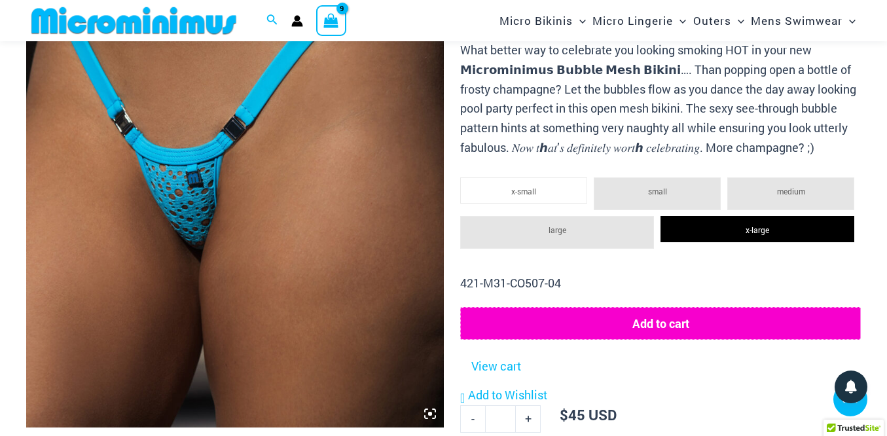
scroll to position [502, 0]
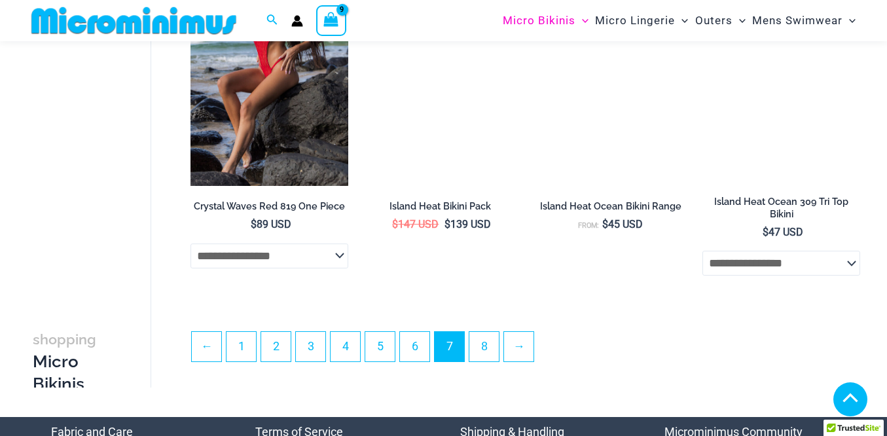
scroll to position [2894, 0]
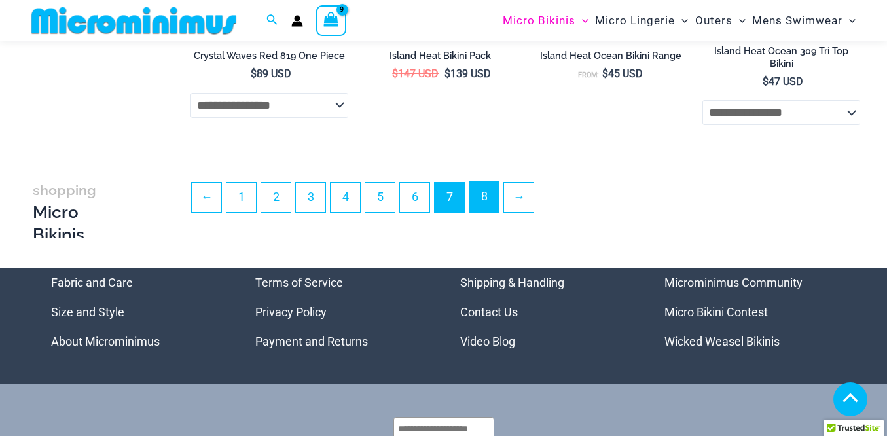
click at [477, 198] on link "8" at bounding box center [483, 196] width 29 height 31
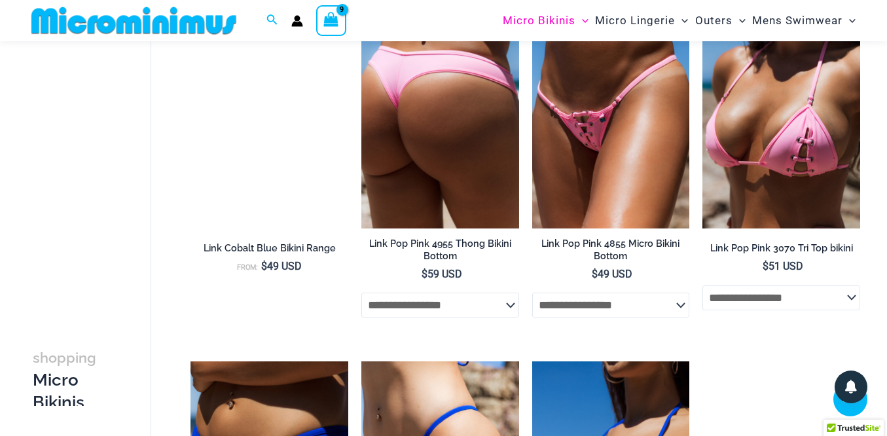
scroll to position [888, 0]
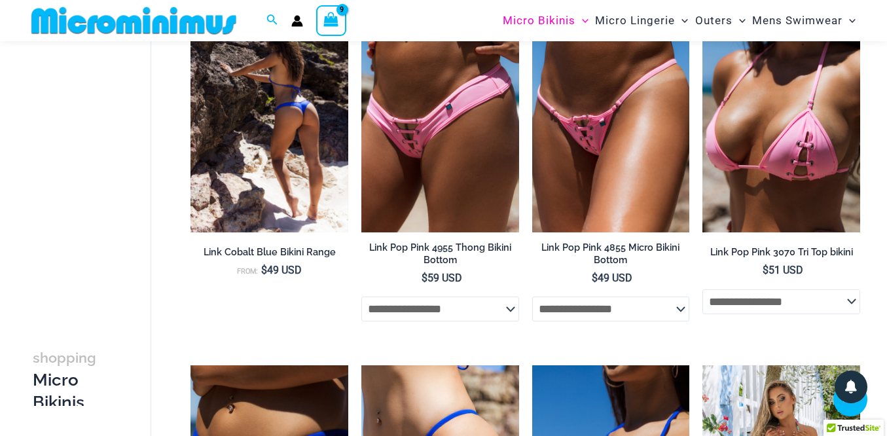
type input "**********"
click at [246, 157] on img at bounding box center [270, 114] width 158 height 236
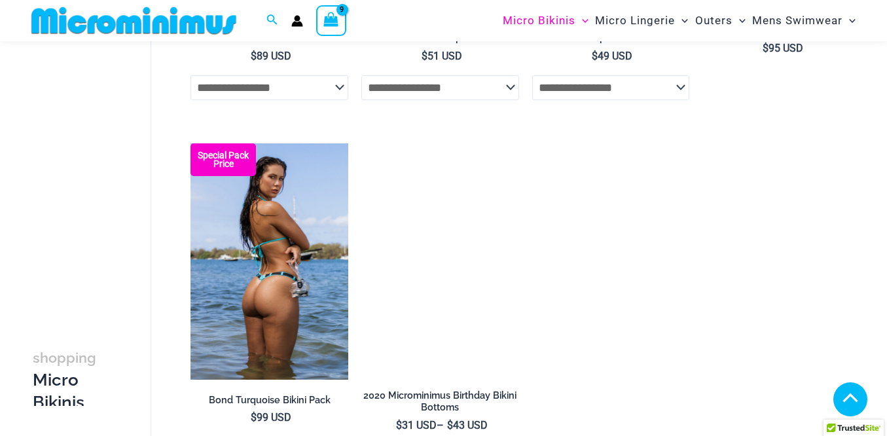
scroll to position [1850, 0]
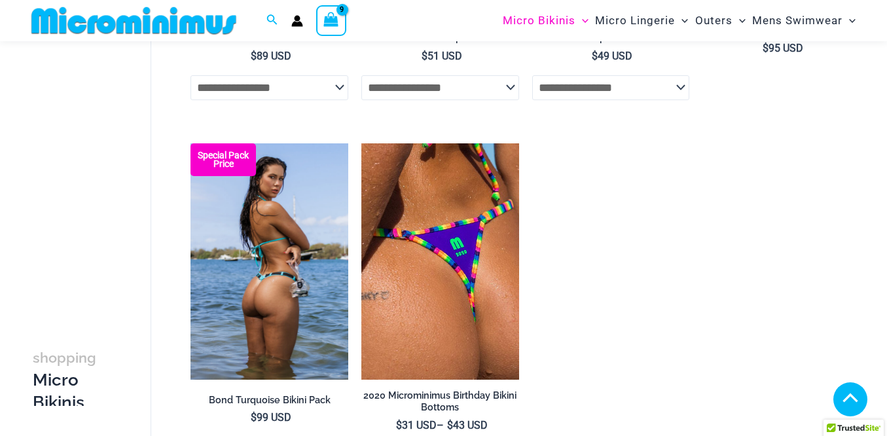
click at [255, 248] on img at bounding box center [270, 261] width 158 height 236
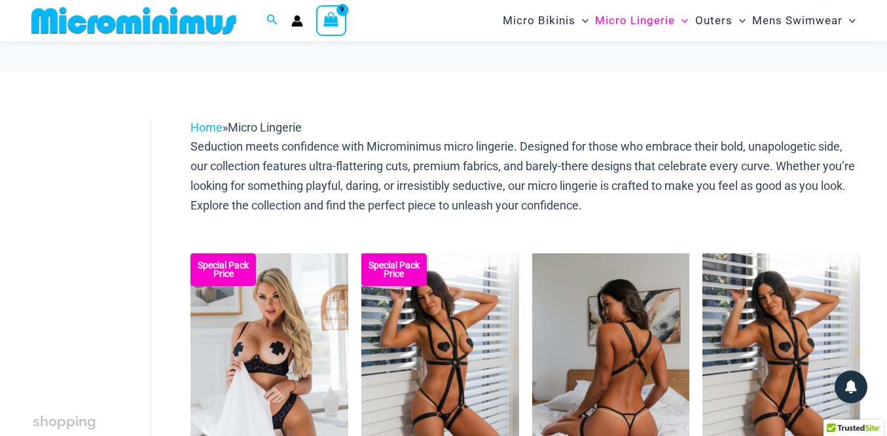
scroll to position [128, 0]
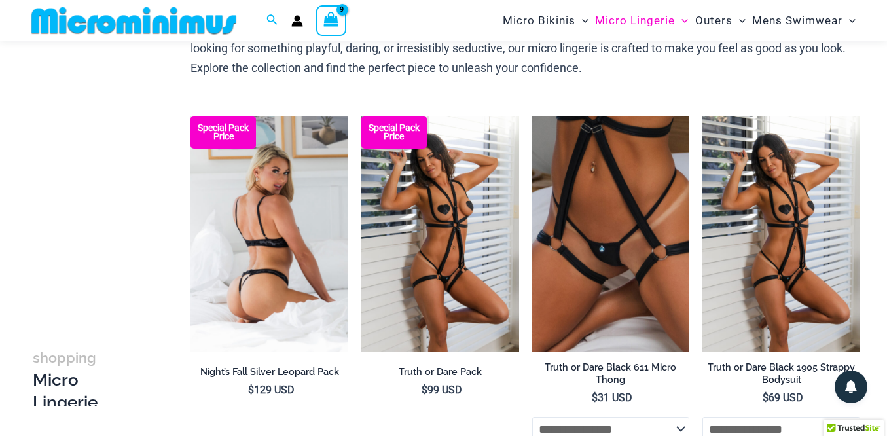
type input "**********"
click at [279, 205] on img at bounding box center [270, 234] width 158 height 236
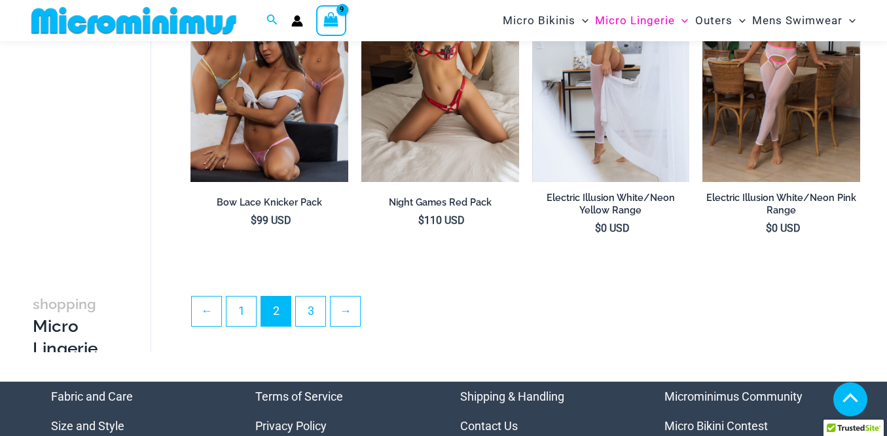
scroll to position [2610, 0]
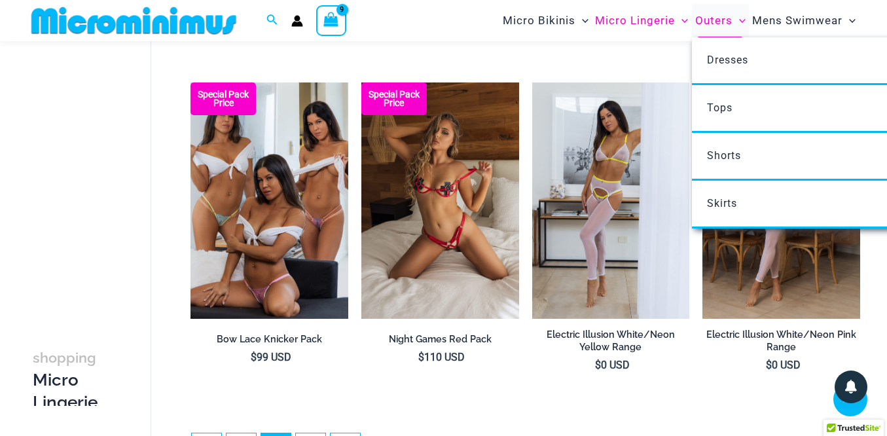
type input "**********"
click at [711, 25] on span "Outers" at bounding box center [713, 20] width 37 height 33
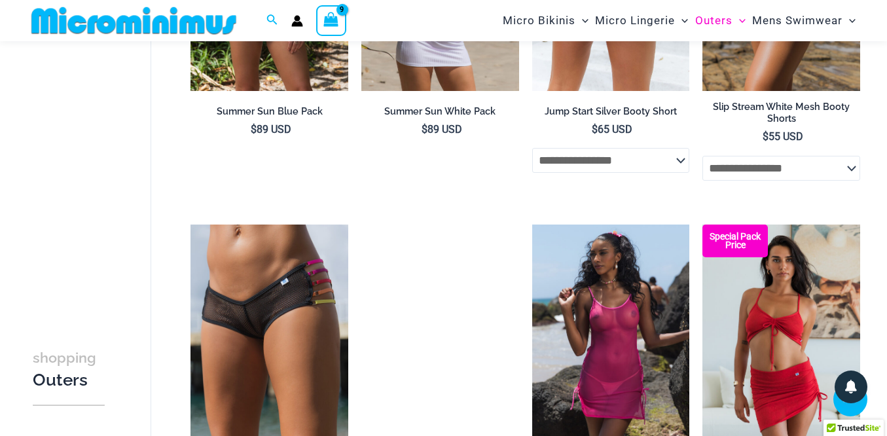
scroll to position [1999, 0]
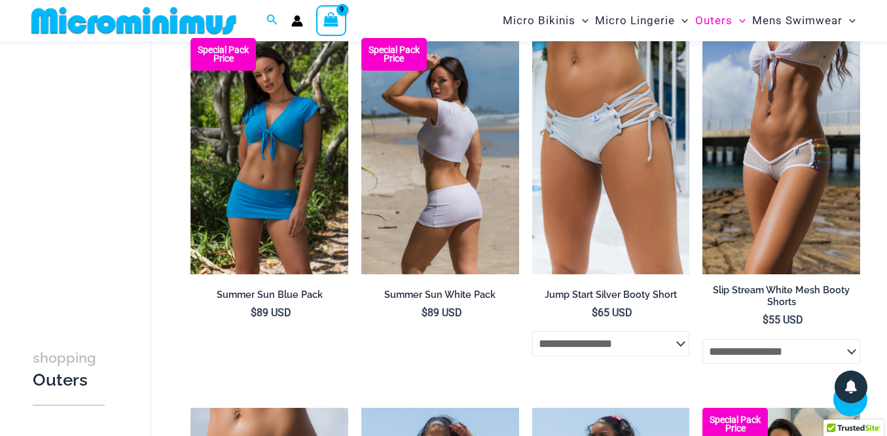
type input "**********"
click at [436, 164] on img at bounding box center [440, 156] width 158 height 236
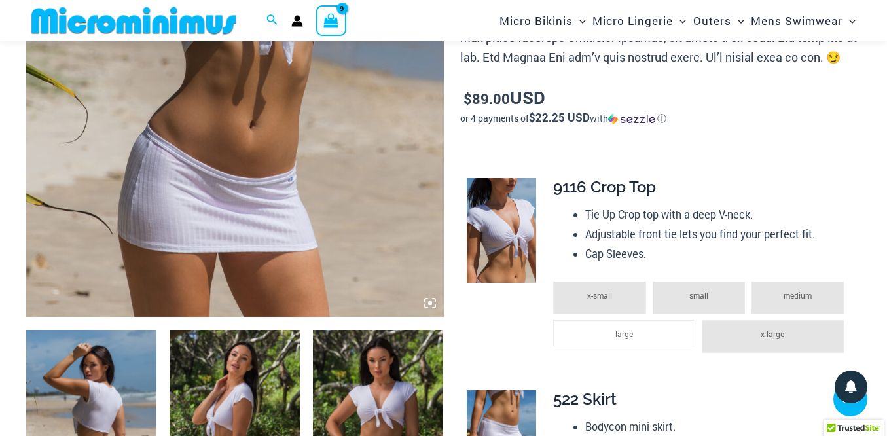
scroll to position [455, 0]
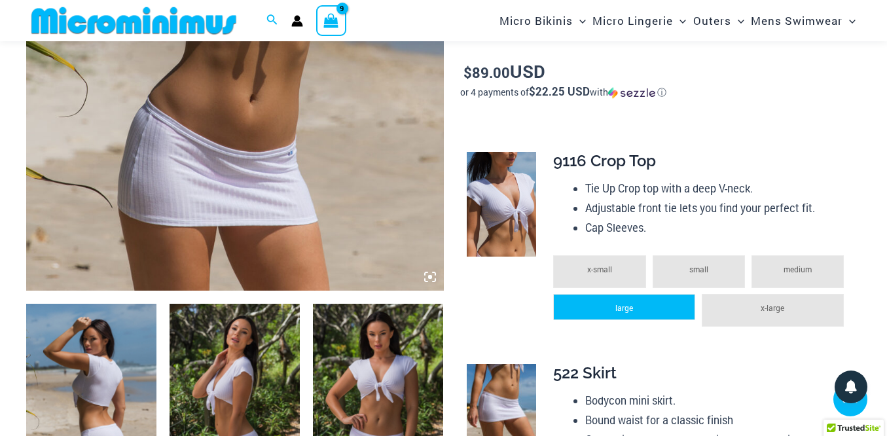
type input "**********"
click at [629, 314] on li "large" at bounding box center [624, 307] width 142 height 26
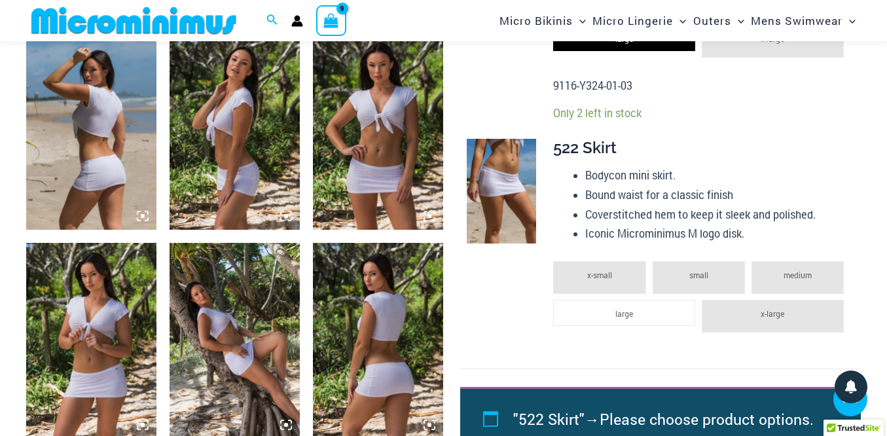
scroll to position [736, 0]
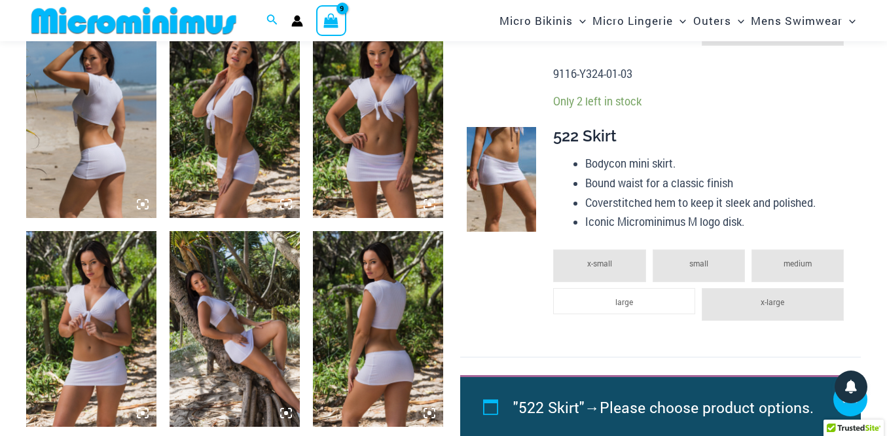
drag, startPoint x: 634, startPoint y: 311, endPoint x: 647, endPoint y: 344, distance: 35.6
click at [634, 311] on li "large" at bounding box center [624, 301] width 142 height 26
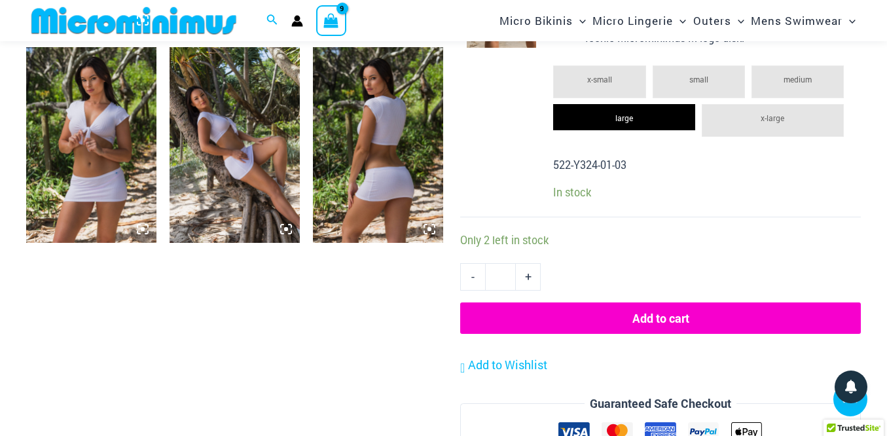
scroll to position [923, 0]
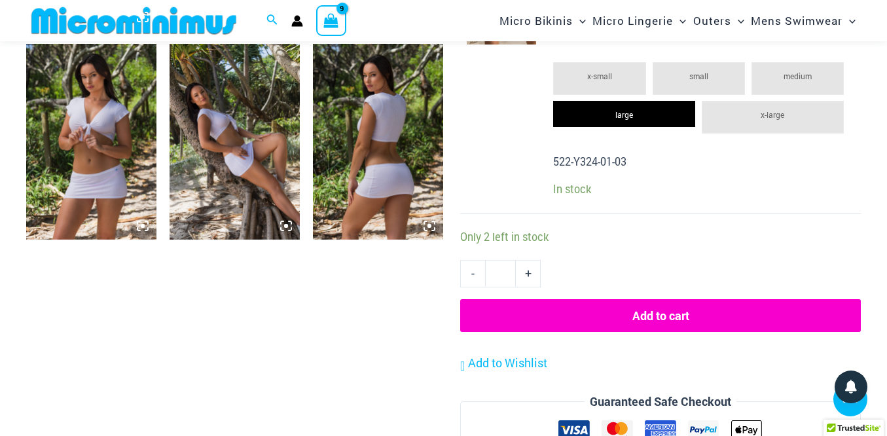
click at [680, 314] on button "Add to cart" at bounding box center [660, 315] width 401 height 33
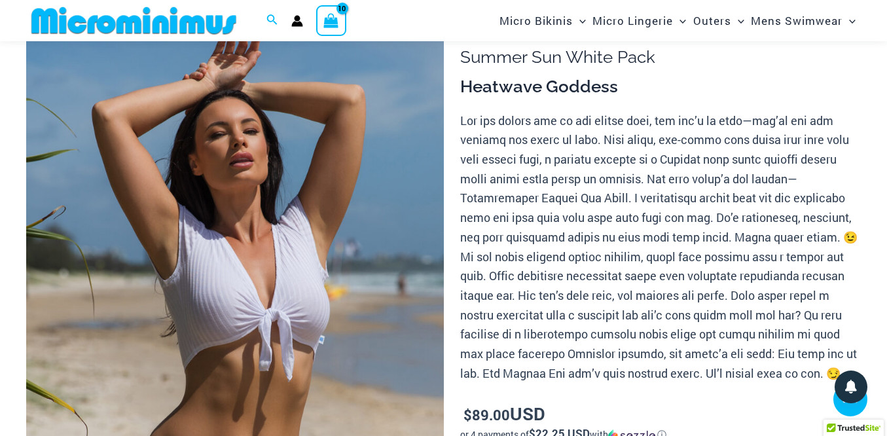
scroll to position [54, 0]
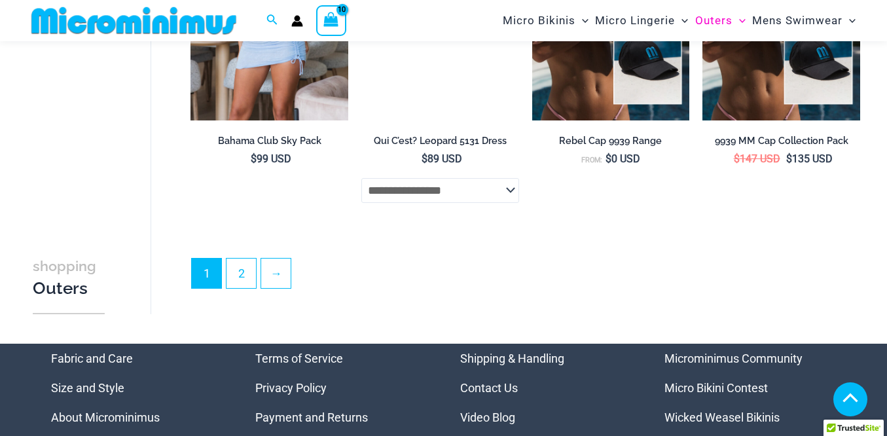
scroll to position [2892, 0]
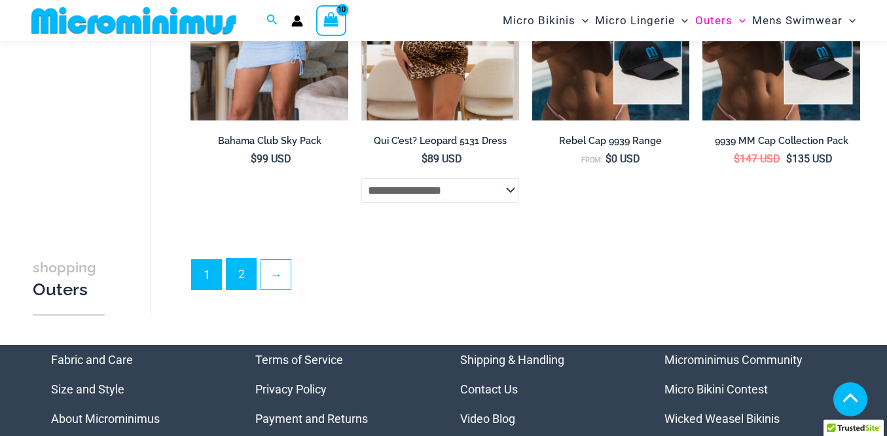
click at [244, 276] on link "2" at bounding box center [241, 274] width 29 height 31
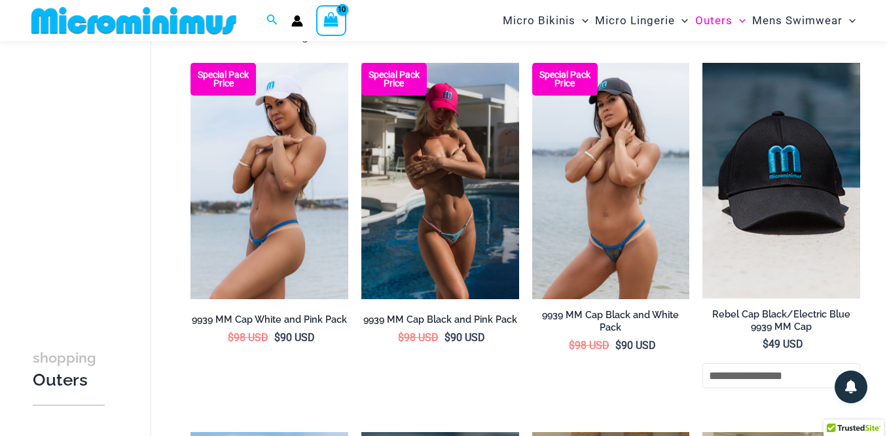
scroll to position [82, 0]
type input "**********"
click at [794, 175] on img at bounding box center [782, 181] width 158 height 236
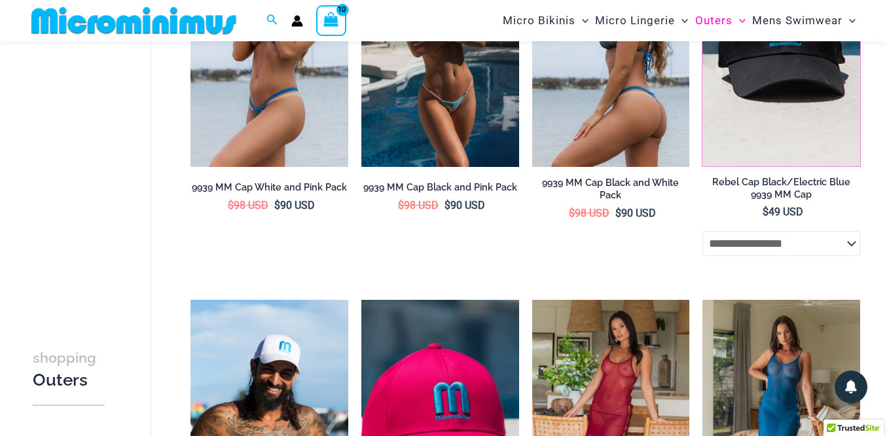
scroll to position [263, 0]
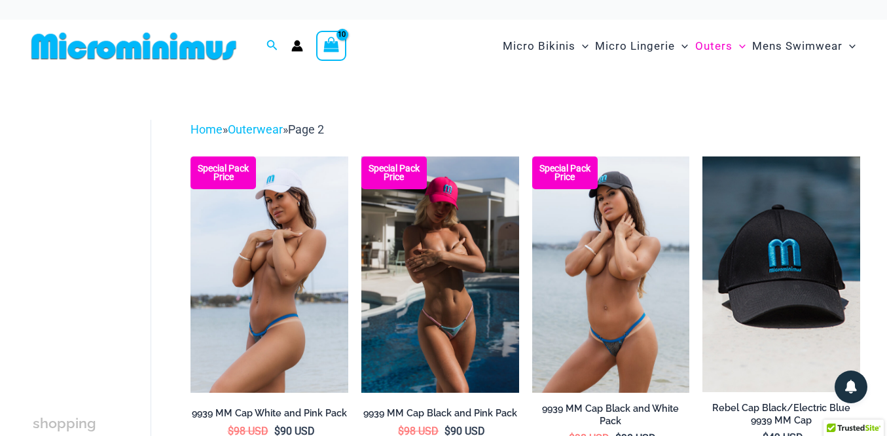
click at [333, 47] on icon "View Shopping Cart, 10 items" at bounding box center [331, 44] width 15 height 15
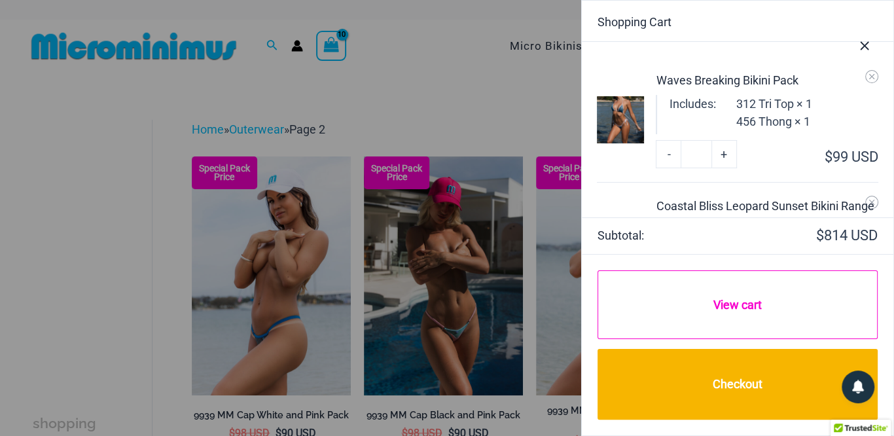
click at [735, 310] on link "View cart" at bounding box center [738, 304] width 280 height 69
